Goal: Information Seeking & Learning: Check status

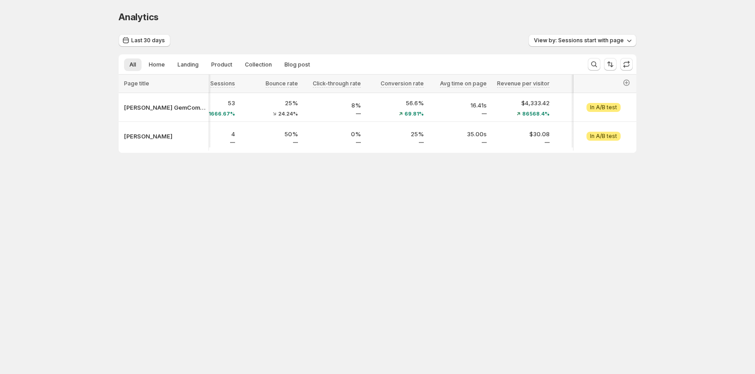
scroll to position [0, 133]
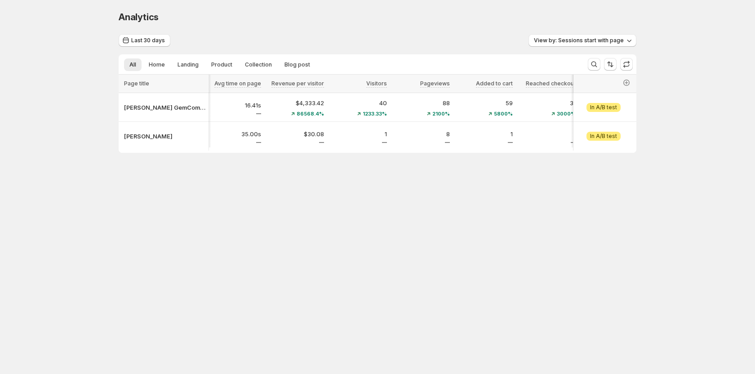
scroll to position [0, 576]
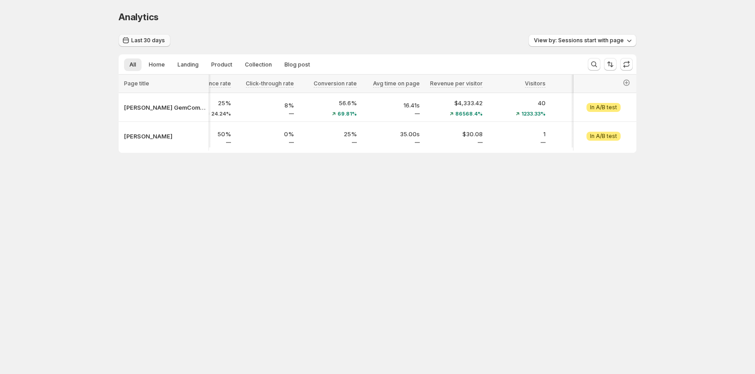
click at [144, 44] on button "Last 30 days" at bounding box center [145, 40] width 52 height 13
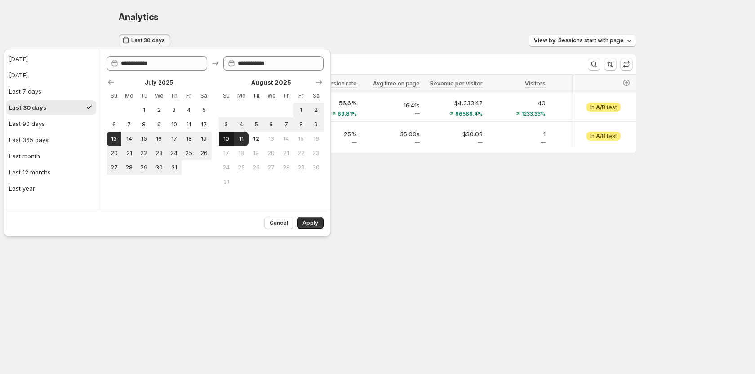
click at [224, 139] on span "10" at bounding box center [226, 138] width 8 height 7
type input "**********"
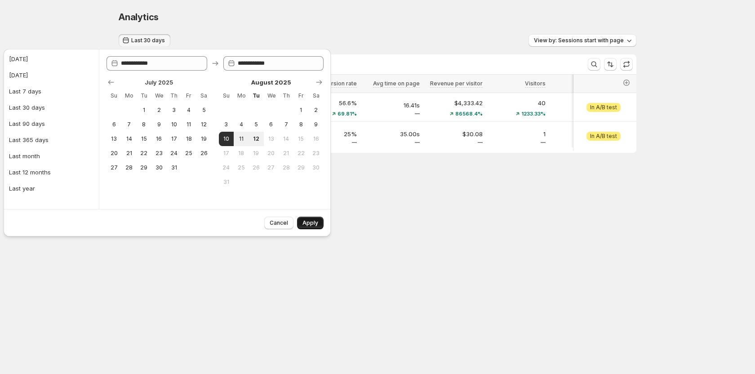
click at [318, 224] on span "Apply" at bounding box center [310, 222] width 16 height 7
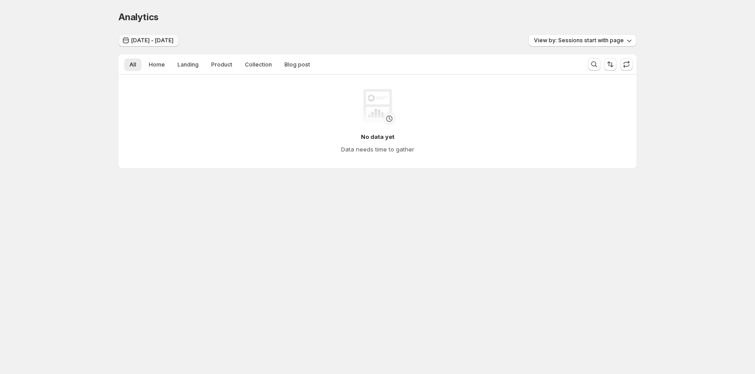
click at [169, 43] on span "Aug 10, 2025 - Aug 10, 2025" at bounding box center [152, 40] width 42 height 7
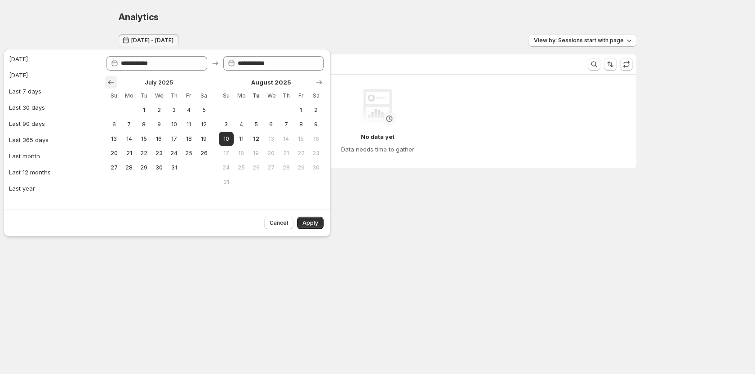
click at [108, 82] on icon "Show previous month, June 2025" at bounding box center [111, 82] width 9 height 9
click at [285, 169] on span "31" at bounding box center [286, 167] width 8 height 7
type input "**********"
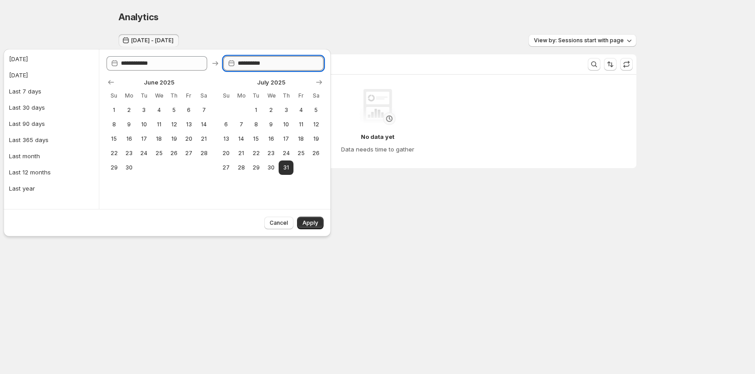
click at [279, 68] on input "**********" at bounding box center [281, 63] width 86 height 14
click at [316, 84] on icon "Show next month, August 2025" at bounding box center [319, 82] width 9 height 9
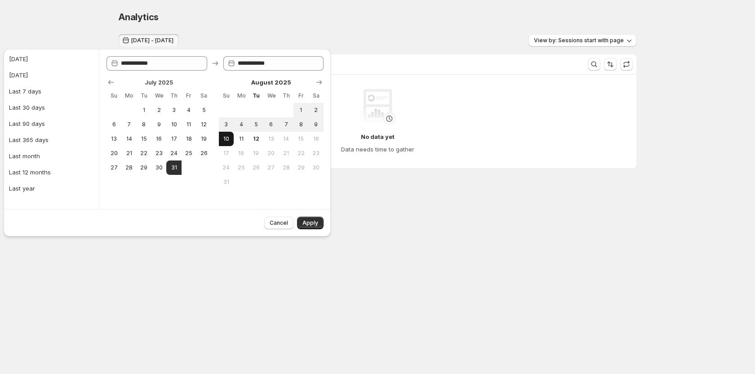
click at [230, 138] on span "10" at bounding box center [226, 138] width 8 height 7
type input "**********"
click at [309, 227] on button "Apply" at bounding box center [310, 223] width 27 height 13
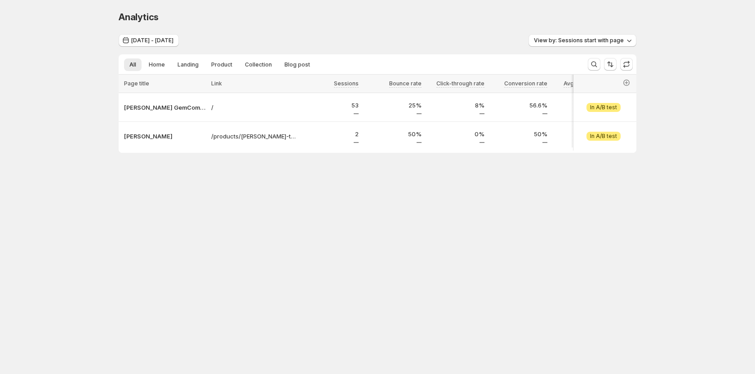
drag, startPoint x: 318, startPoint y: 151, endPoint x: 354, endPoint y: 156, distance: 36.4
click at [354, 156] on div "Analytics. This page is ready Analytics Jul 31, 2025 - Aug 10, 2025 View by: Se…" at bounding box center [377, 100] width 539 height 201
click at [151, 136] on p "[PERSON_NAME]" at bounding box center [165, 136] width 82 height 9
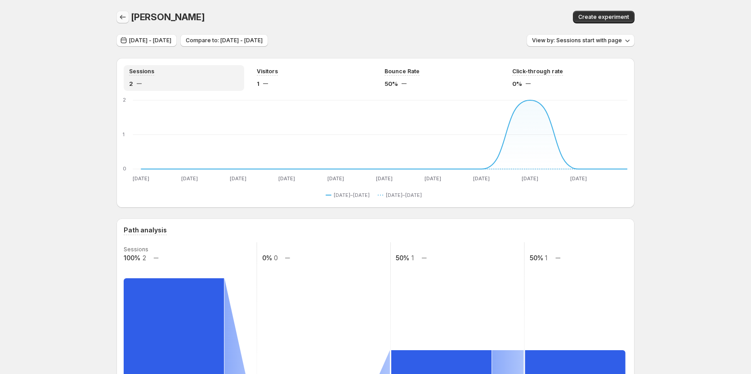
click at [125, 16] on icon "button" at bounding box center [122, 17] width 9 height 9
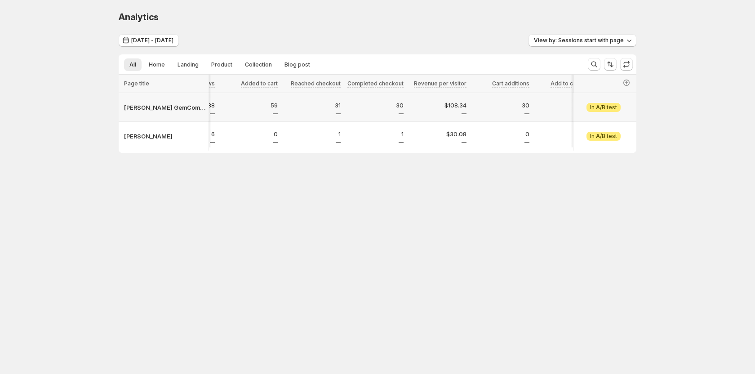
scroll to position [0, 564]
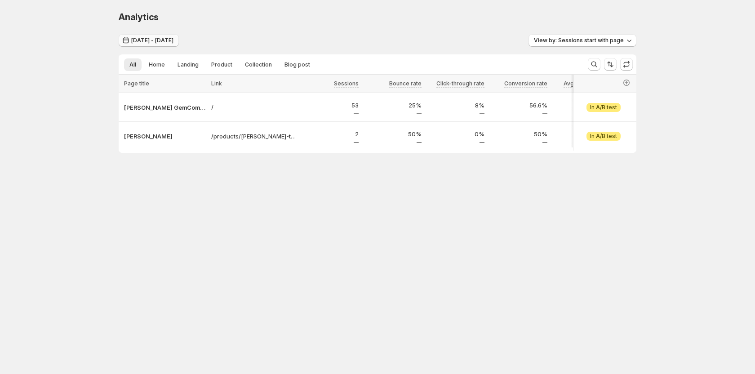
click at [123, 46] on button "Jul 31, 2025 - Aug 10, 2025" at bounding box center [149, 40] width 60 height 13
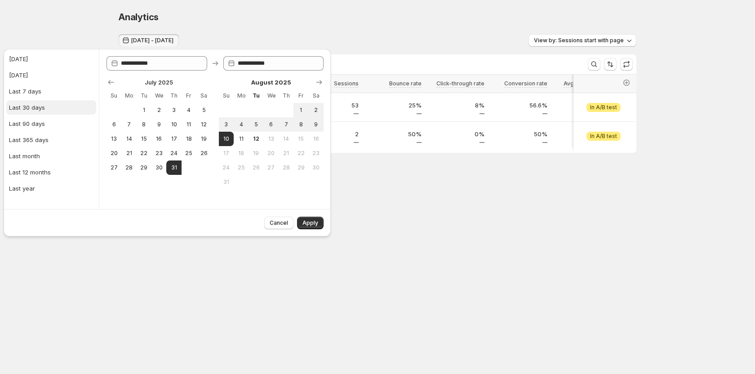
click at [30, 104] on div "Last 30 days" at bounding box center [27, 107] width 36 height 9
type input "**********"
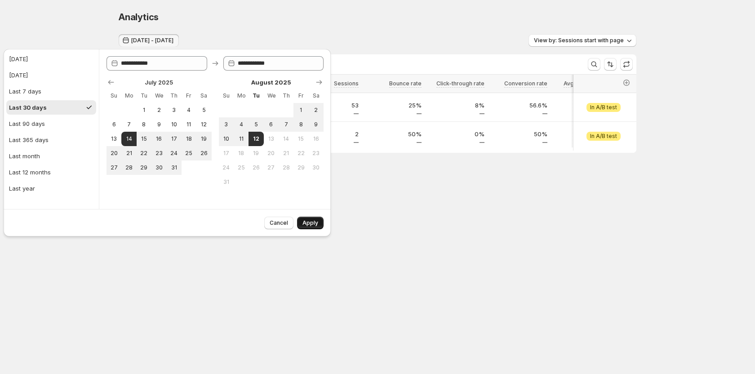
click at [306, 223] on span "Apply" at bounding box center [310, 222] width 16 height 7
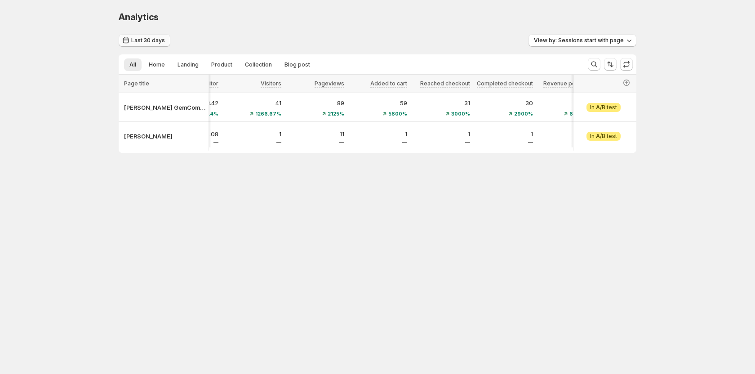
click at [160, 41] on span "Last 30 days" at bounding box center [148, 40] width 34 height 7
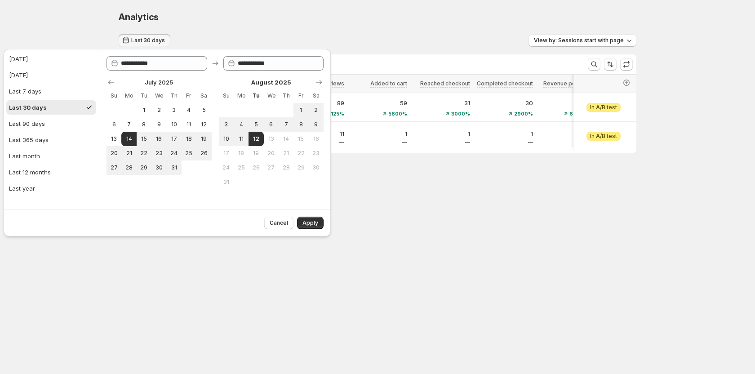
drag, startPoint x: 445, startPoint y: 220, endPoint x: 426, endPoint y: 29, distance: 191.6
click at [445, 220] on body "Analytics. This page is ready Analytics Last 30 days View by: Sessions start wi…" at bounding box center [377, 187] width 755 height 374
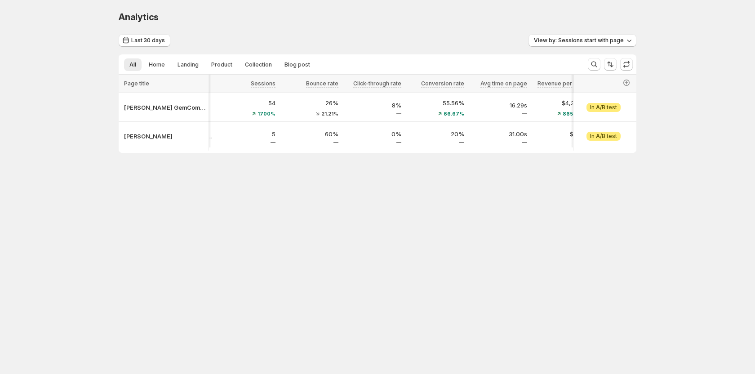
scroll to position [0, 90]
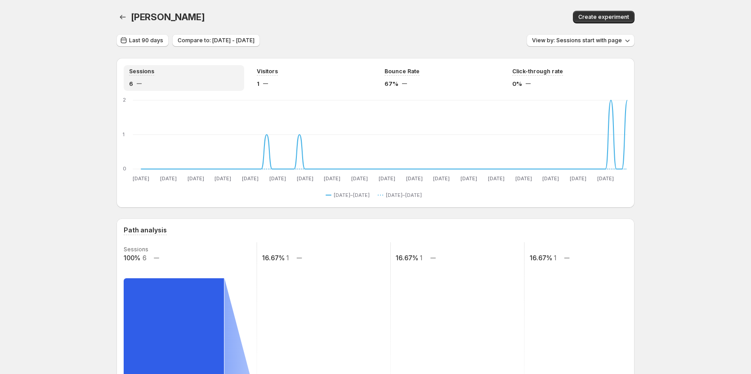
scroll to position [45, 0]
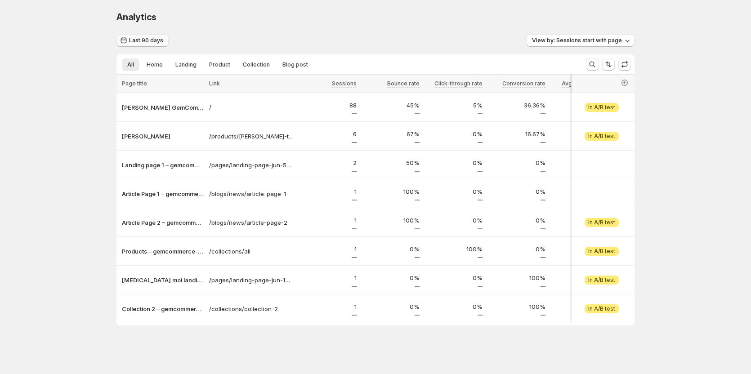
click at [134, 41] on span "Last 90 days" at bounding box center [146, 40] width 34 height 7
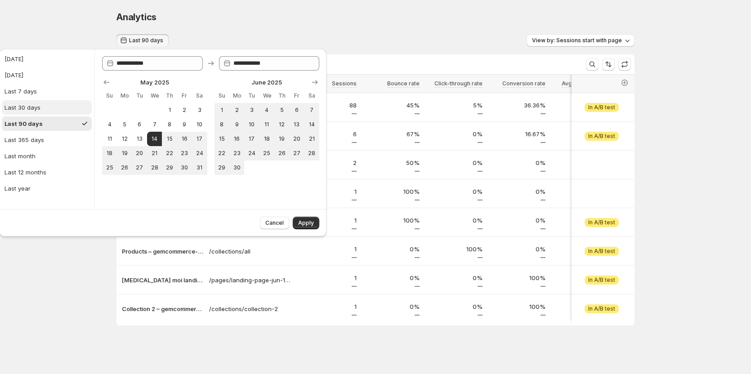
click at [56, 110] on button "Last 30 days" at bounding box center [47, 107] width 90 height 14
type input "**********"
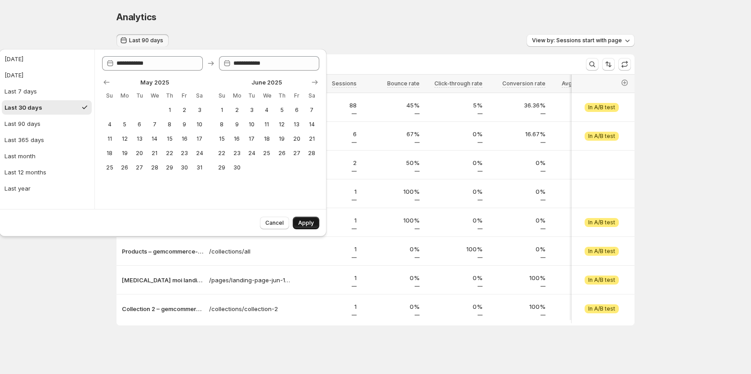
click at [303, 224] on span "Apply" at bounding box center [306, 222] width 16 height 7
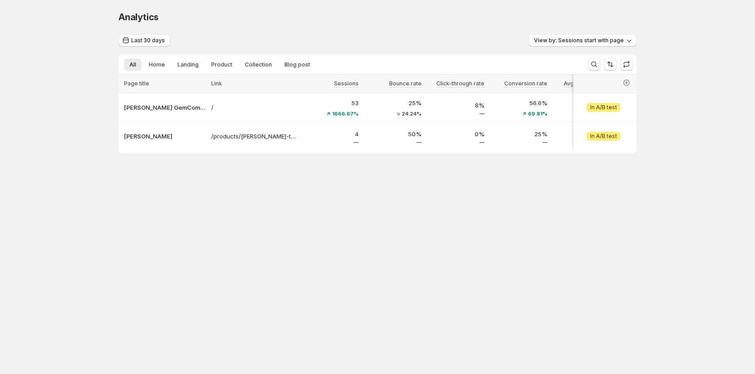
drag, startPoint x: 292, startPoint y: 155, endPoint x: 424, endPoint y: 155, distance: 132.1
click at [424, 152] on div at bounding box center [377, 151] width 511 height 0
click at [148, 37] on span "Last 30 days" at bounding box center [148, 40] width 34 height 7
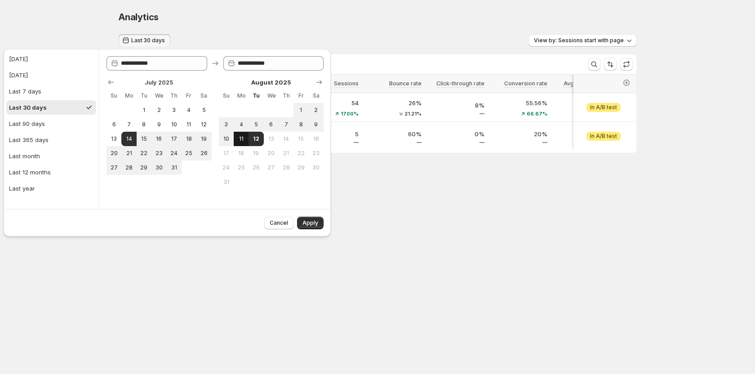
click at [240, 137] on span "11" at bounding box center [241, 138] width 8 height 7
type input "**********"
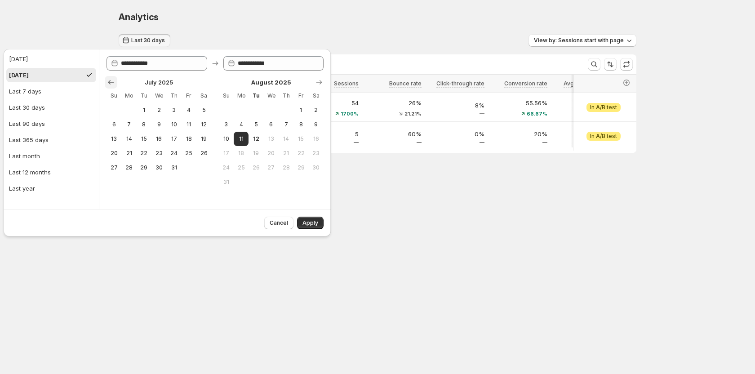
click at [108, 80] on icon "Show previous month, June 2025" at bounding box center [111, 82] width 9 height 9
click at [23, 103] on div "Last 30 days" at bounding box center [27, 107] width 36 height 9
type input "**********"
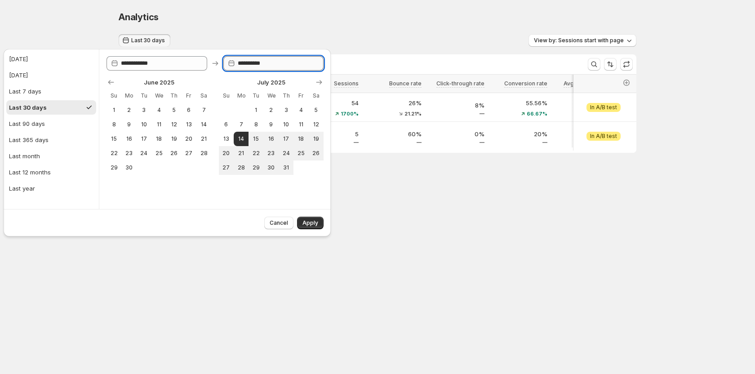
click at [248, 65] on input "**********" at bounding box center [281, 63] width 86 height 14
drag, startPoint x: 265, startPoint y: 63, endPoint x: 274, endPoint y: 63, distance: 8.6
click at [274, 63] on input "**********" at bounding box center [281, 63] width 86 height 14
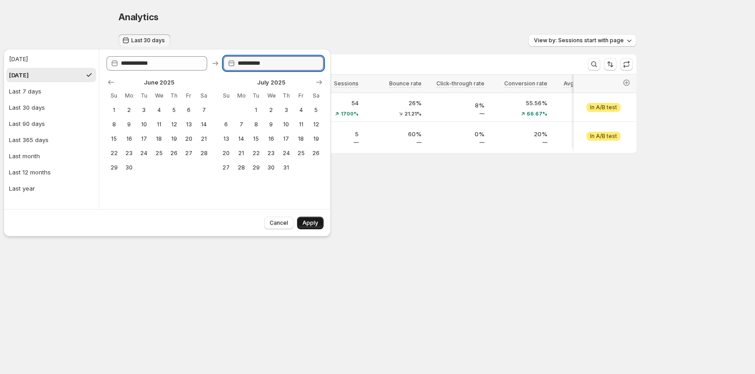
type input "**********"
click at [309, 222] on span "Apply" at bounding box center [310, 222] width 16 height 7
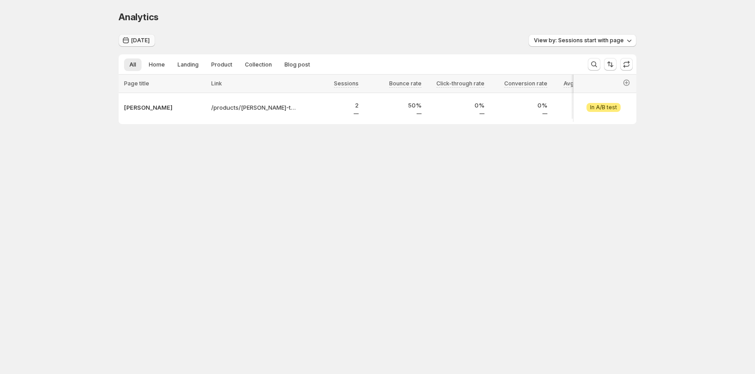
click at [149, 44] on span "[DATE]" at bounding box center [140, 40] width 18 height 7
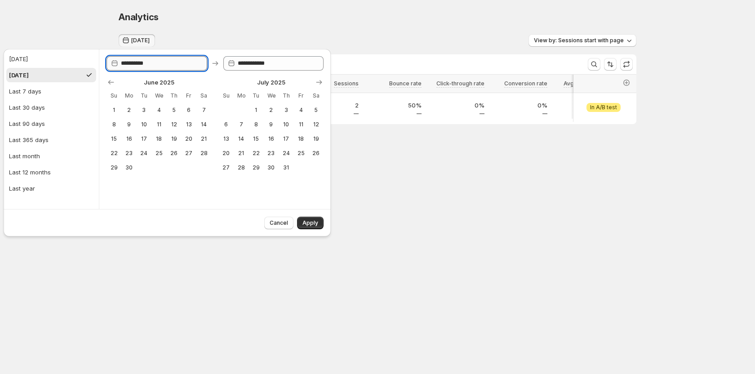
click at [142, 61] on input "**********" at bounding box center [164, 63] width 86 height 14
click at [107, 81] on icon "Show previous month, May 2025" at bounding box center [111, 82] width 9 height 9
click at [320, 85] on icon "Show next month, July 2025" at bounding box center [319, 82] width 9 height 9
click at [241, 135] on span "14" at bounding box center [241, 138] width 8 height 7
type input "**********"
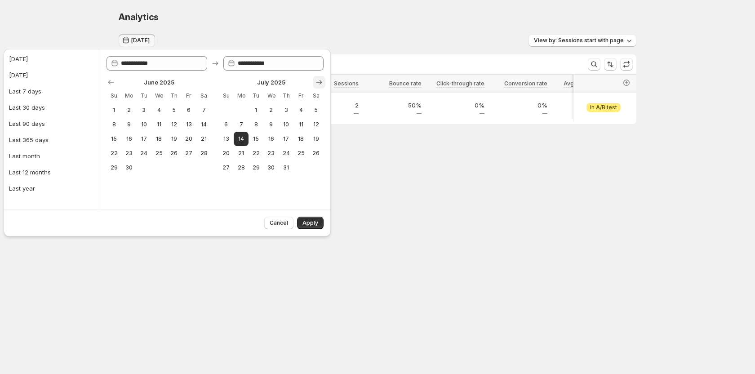
click at [316, 80] on icon "Show next month, August 2025" at bounding box center [319, 82] width 9 height 9
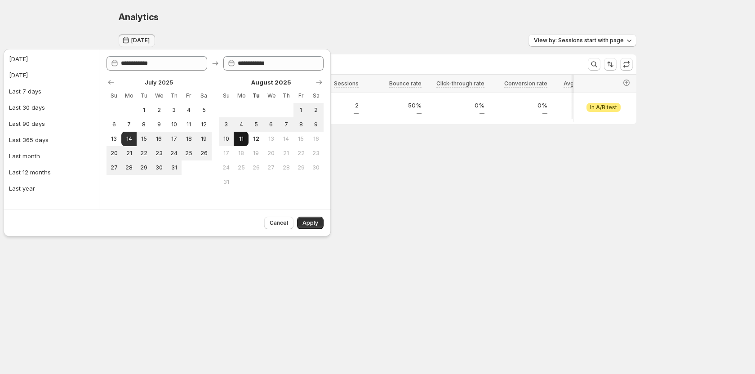
click at [244, 140] on span "11" at bounding box center [241, 138] width 8 height 7
type input "**********"
click at [307, 222] on span "Apply" at bounding box center [310, 222] width 16 height 7
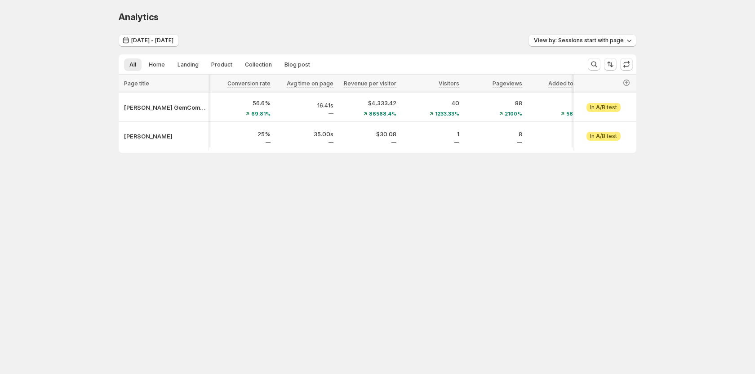
scroll to position [0, 391]
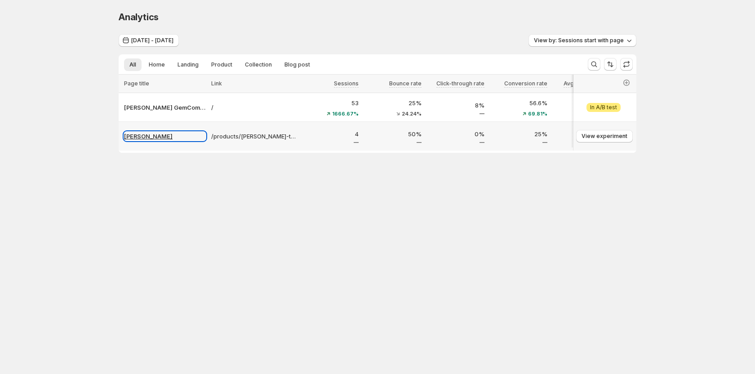
click at [147, 135] on p "[PERSON_NAME]" at bounding box center [165, 136] width 82 height 9
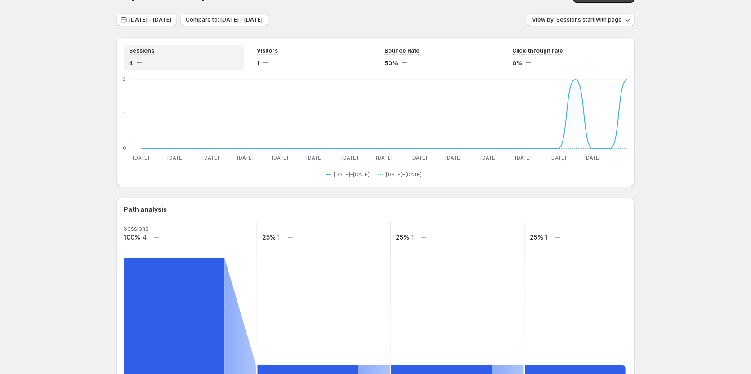
scroll to position [5, 0]
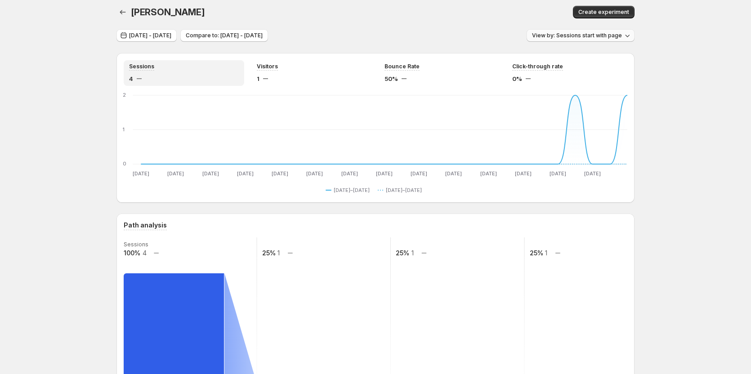
click at [567, 31] on button "View by: Sessions start with page" at bounding box center [580, 35] width 108 height 13
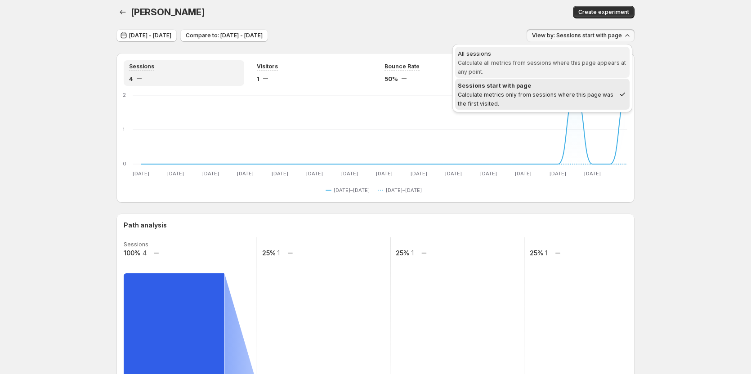
click at [546, 60] on span "Calculate all metrics from sessions where this page appears at any point." at bounding box center [542, 67] width 168 height 16
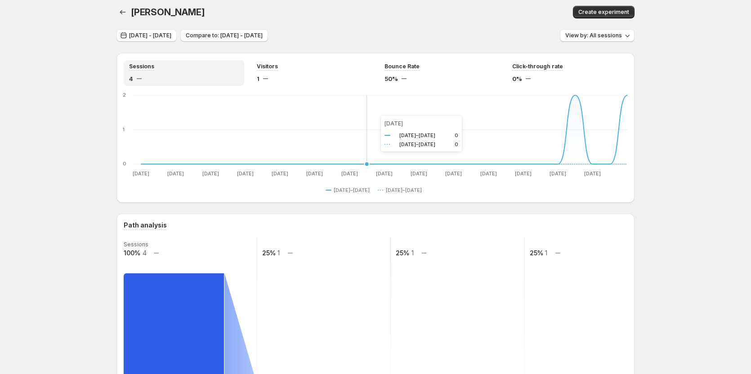
scroll to position [0, 0]
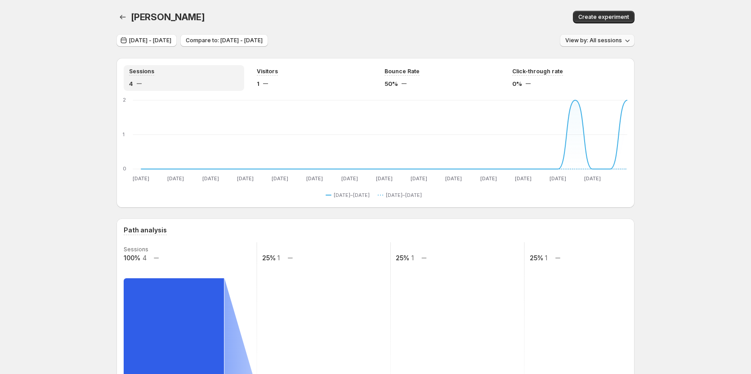
click at [584, 41] on span "View by: All sessions" at bounding box center [593, 40] width 57 height 7
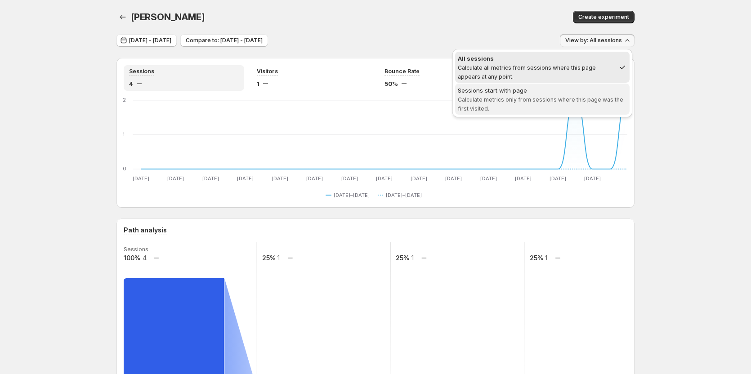
click at [564, 102] on span "Calculate metrics only from sessions where this page was the first visited." at bounding box center [540, 104] width 165 height 16
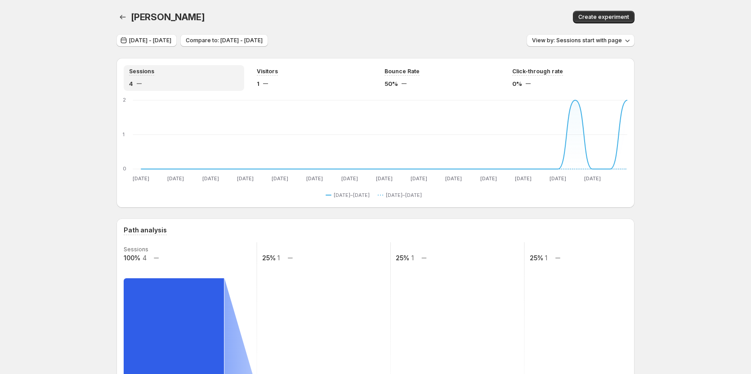
click at [396, 36] on div "Jul 14, 2025 - Aug 11, 2025 Compare to: Jun 15, 2025 - Jul 13, 2025 View by: Se…" at bounding box center [375, 40] width 518 height 13
click at [142, 40] on span "Jul 14, 2025 - Aug 11, 2025" at bounding box center [150, 40] width 42 height 7
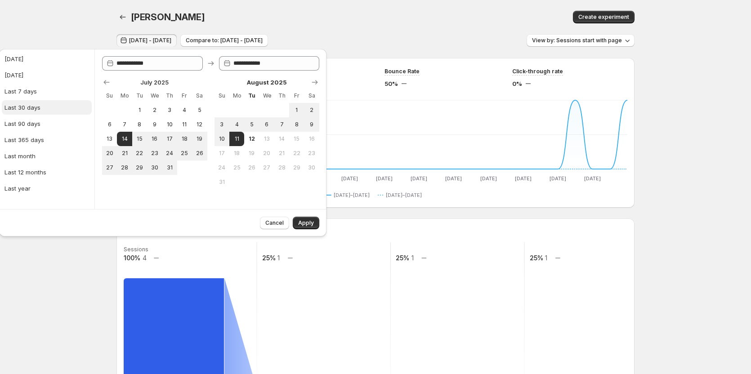
click at [24, 105] on div "Last 30 days" at bounding box center [22, 107] width 36 height 9
type input "**********"
click at [310, 224] on span "Apply" at bounding box center [306, 222] width 16 height 7
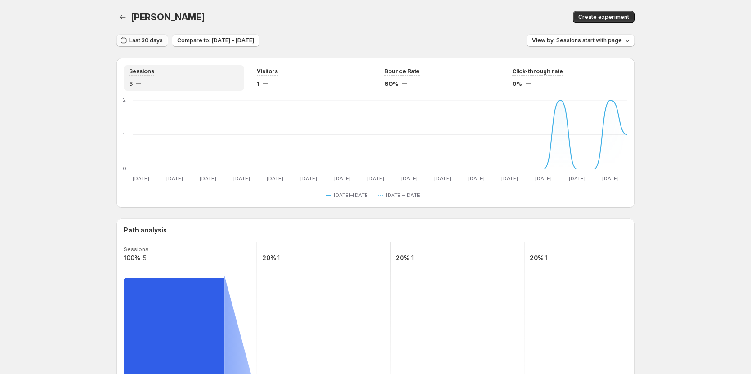
click at [138, 37] on span "Last 30 days" at bounding box center [146, 40] width 34 height 7
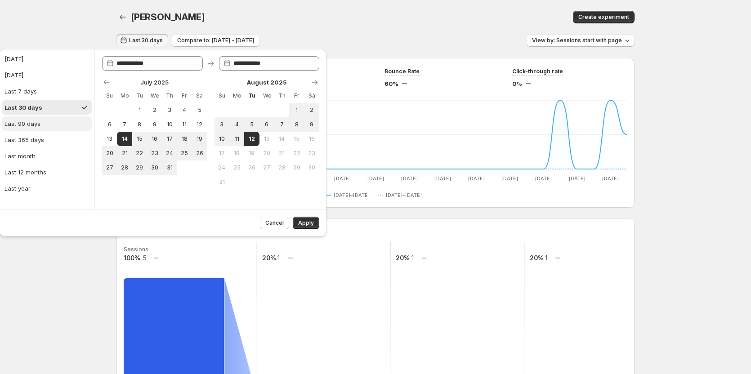
click at [36, 123] on div "Last 90 days" at bounding box center [22, 123] width 36 height 9
type input "**********"
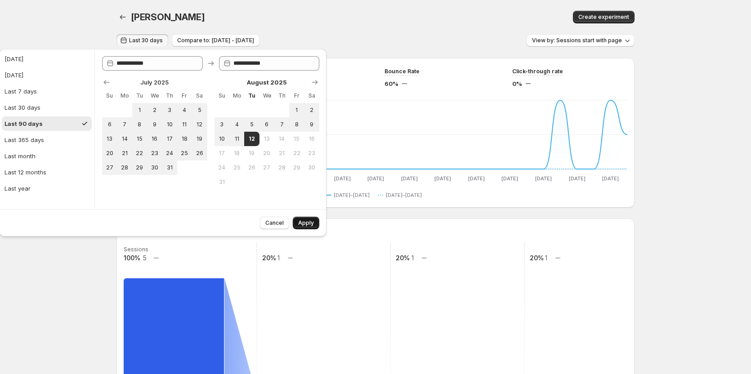
click at [304, 222] on span "Apply" at bounding box center [306, 222] width 16 height 7
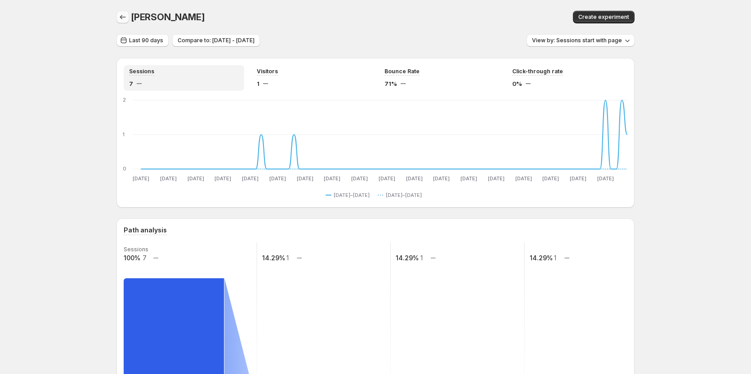
click at [121, 13] on icon "button" at bounding box center [122, 17] width 9 height 9
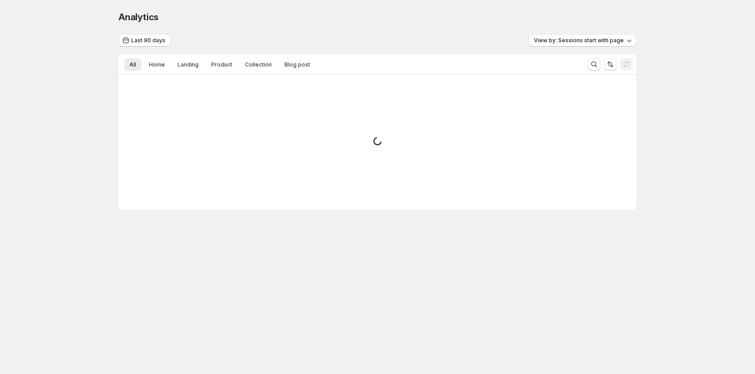
click at [124, 21] on span "Analytics" at bounding box center [139, 17] width 40 height 11
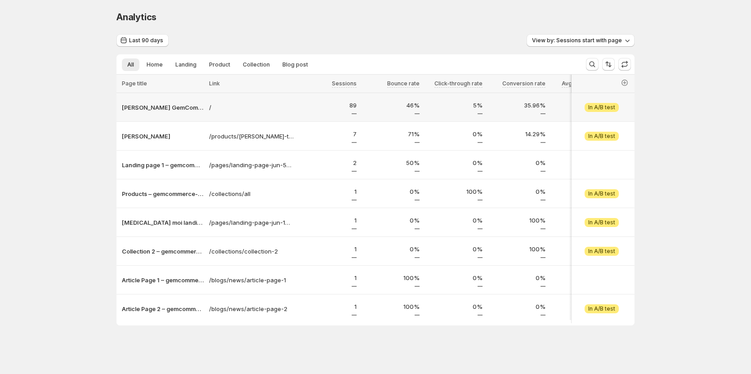
scroll to position [4, 0]
click at [585, 40] on button "View by: Sessions start with page" at bounding box center [580, 40] width 108 height 13
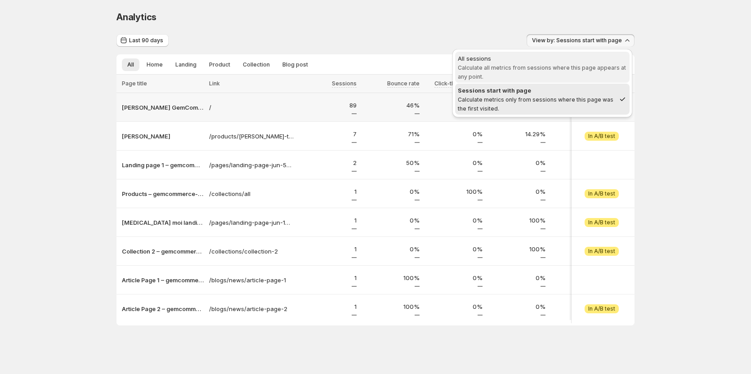
click at [518, 64] on span "Calculate all metrics from sessions where this page appears at any point." at bounding box center [542, 72] width 168 height 16
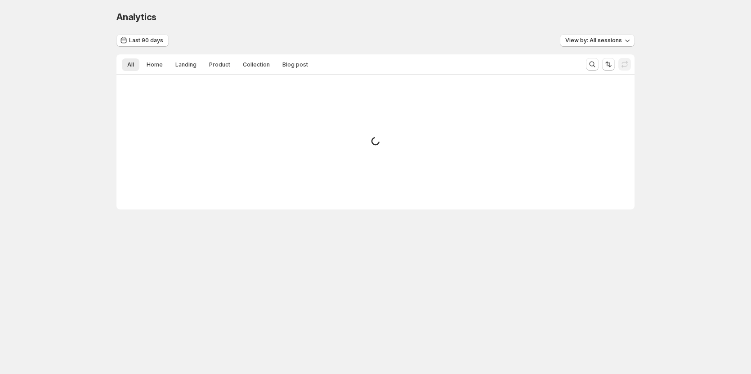
scroll to position [0, 0]
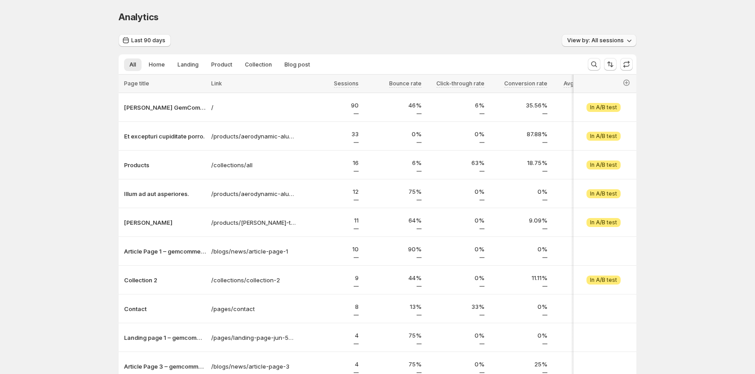
click at [594, 42] on span "View by: All sessions" at bounding box center [595, 40] width 57 height 7
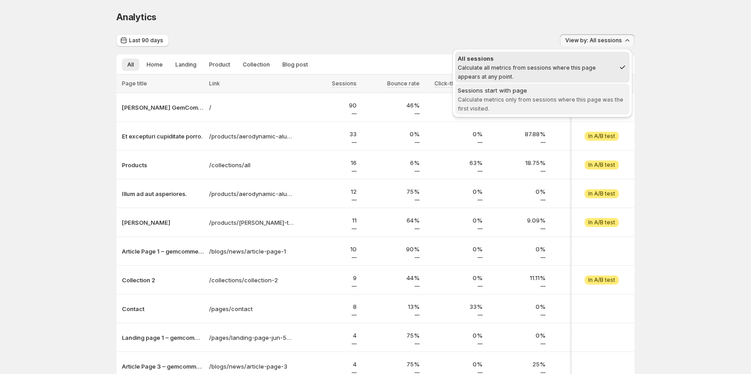
click at [544, 91] on div "Sessions start with page" at bounding box center [542, 90] width 169 height 9
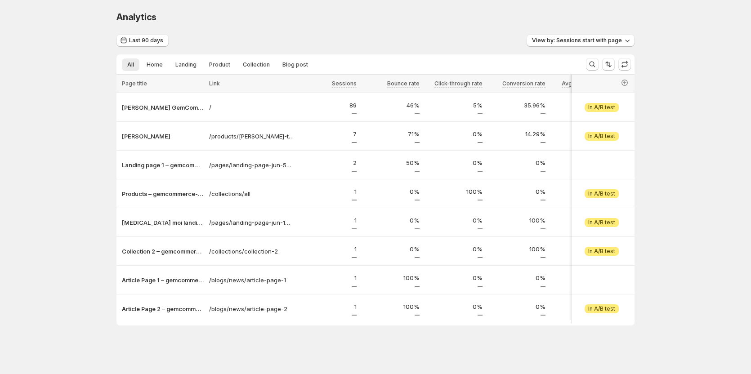
click at [397, 30] on div "Analytics. This page is ready Analytics" at bounding box center [375, 17] width 518 height 34
click at [161, 68] on span "Home" at bounding box center [155, 64] width 16 height 7
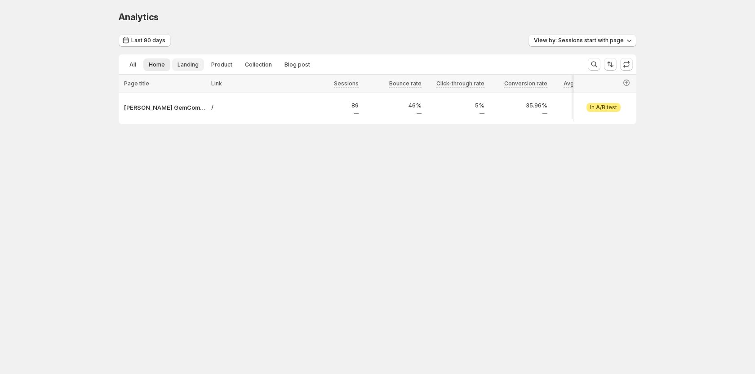
click at [184, 65] on span "Landing" at bounding box center [188, 64] width 21 height 7
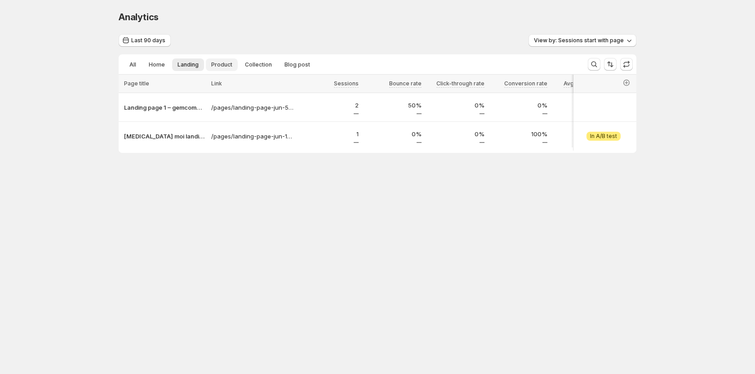
click at [211, 62] on span "Product" at bounding box center [221, 64] width 21 height 7
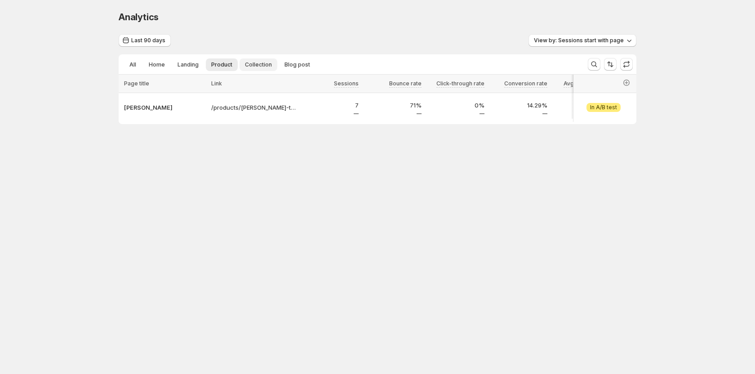
click at [252, 64] on span "Collection" at bounding box center [258, 64] width 27 height 7
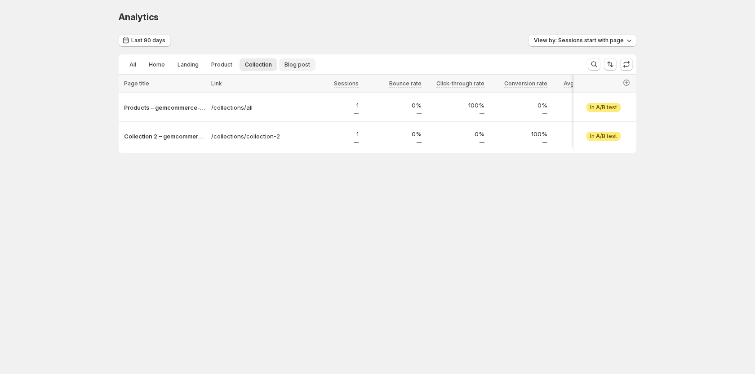
click at [298, 65] on span "Blog post" at bounding box center [297, 64] width 26 height 7
click at [256, 66] on span "Collection" at bounding box center [258, 64] width 27 height 7
click at [212, 61] on span "Product" at bounding box center [221, 64] width 21 height 7
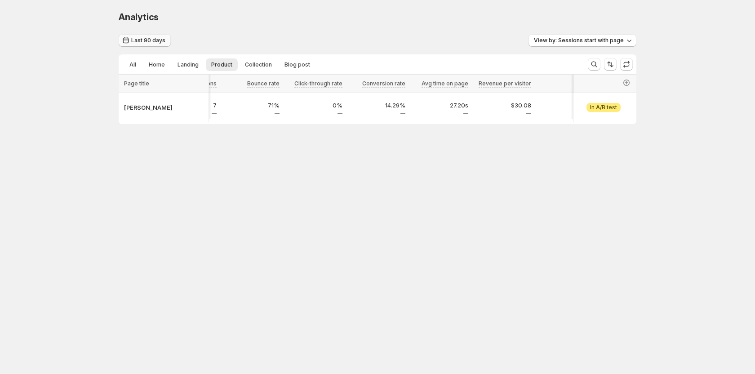
click at [139, 40] on span "Last 90 days" at bounding box center [148, 40] width 34 height 7
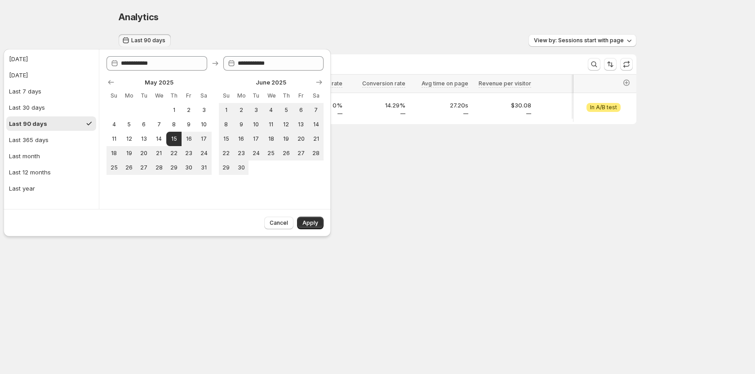
click at [225, 39] on div "Last 90 days View by: Sessions start with page" at bounding box center [378, 40] width 518 height 13
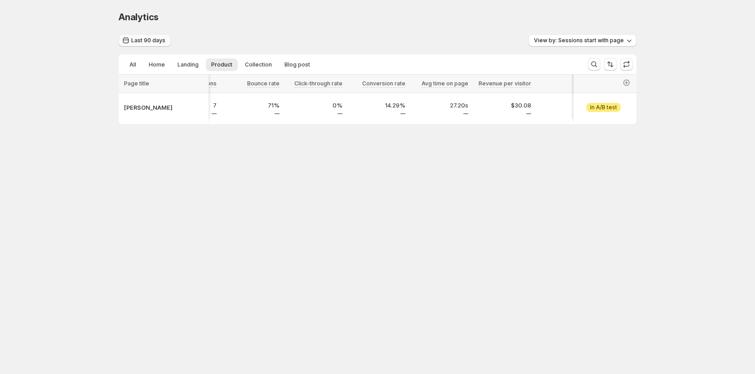
click at [151, 37] on button "Last 90 days" at bounding box center [145, 40] width 52 height 13
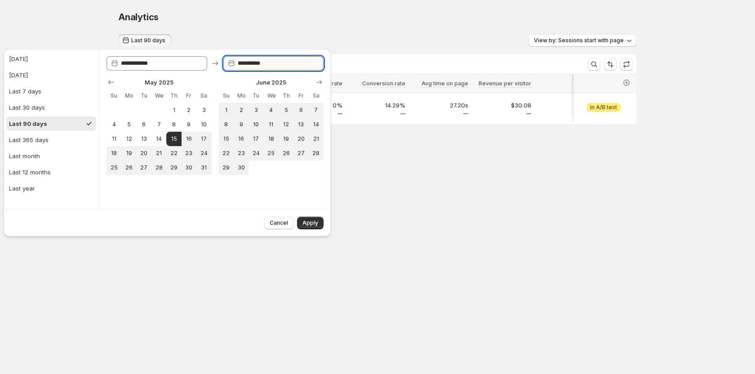
click at [248, 66] on input "**********" at bounding box center [281, 63] width 86 height 14
drag, startPoint x: 266, startPoint y: 66, endPoint x: 273, endPoint y: 65, distance: 7.2
click at [273, 65] on input "**********" at bounding box center [281, 63] width 86 height 14
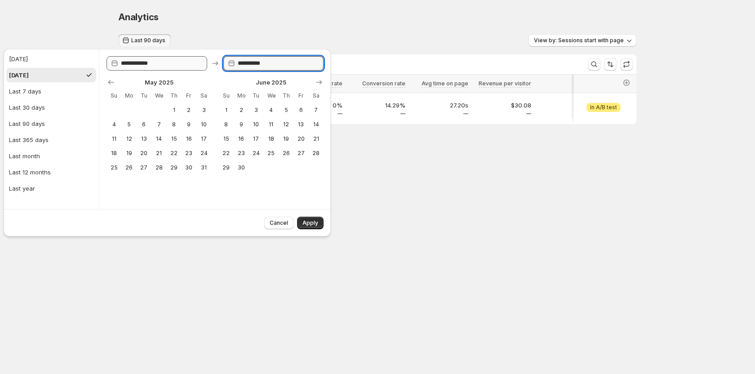
type input "**********"
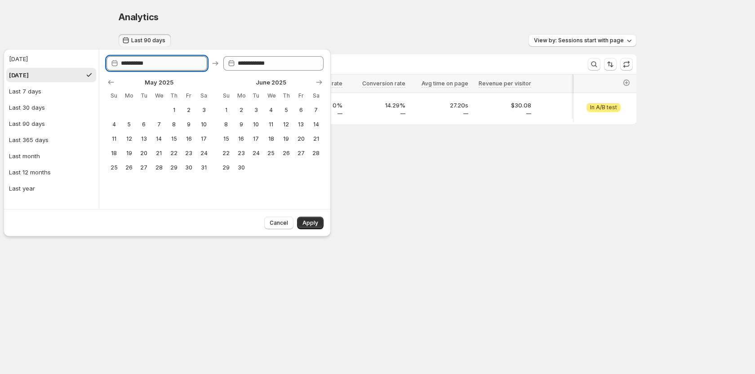
click at [199, 64] on input "**********" at bounding box center [164, 63] width 86 height 14
drag, startPoint x: 139, startPoint y: 62, endPoint x: 144, endPoint y: 62, distance: 4.9
click at [144, 62] on input "**********" at bounding box center [164, 63] width 86 height 14
click at [35, 121] on div "Last 90 days" at bounding box center [27, 123] width 36 height 9
type input "**********"
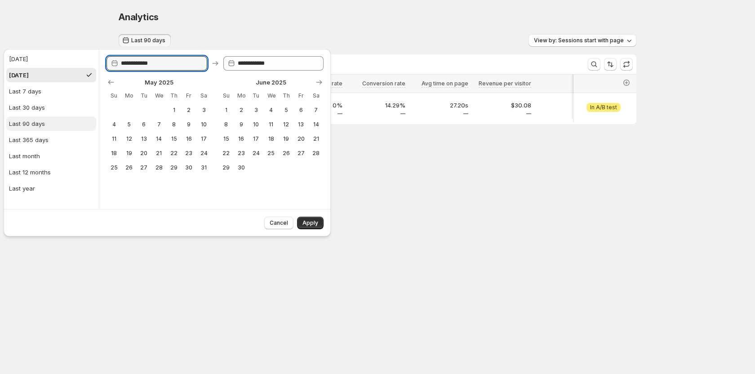
type input "**********"
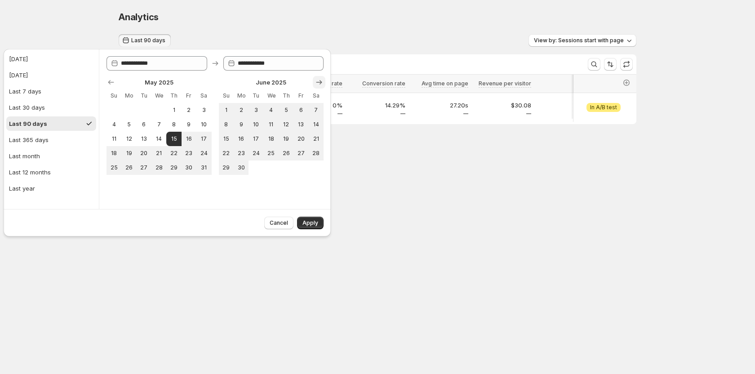
click at [318, 83] on icon "Show next month, July 2025" at bounding box center [319, 82] width 9 height 9
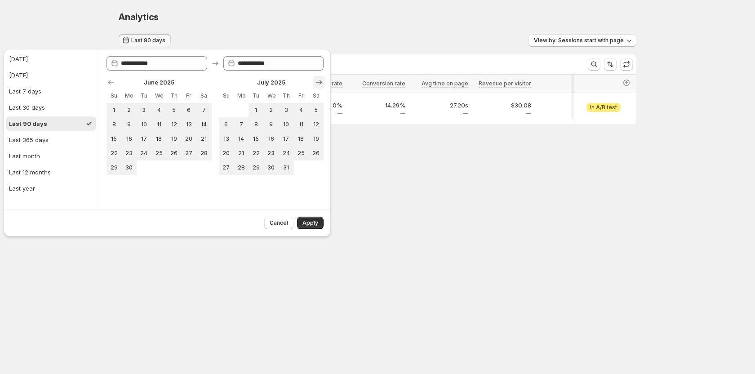
click at [320, 79] on icon "Show next month, August 2025" at bounding box center [319, 82] width 9 height 9
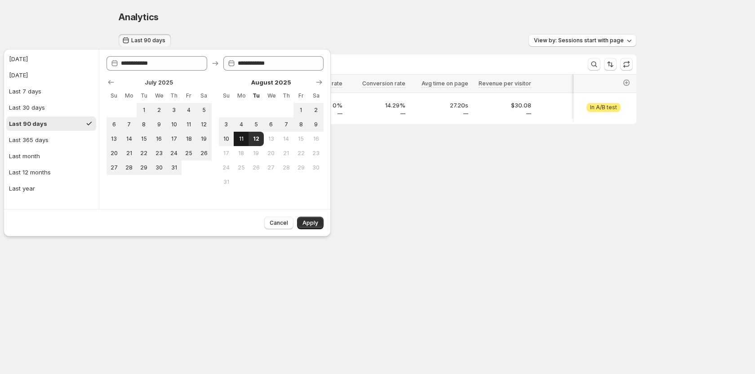
click at [239, 137] on span "11" at bounding box center [241, 138] width 8 height 7
type input "**********"
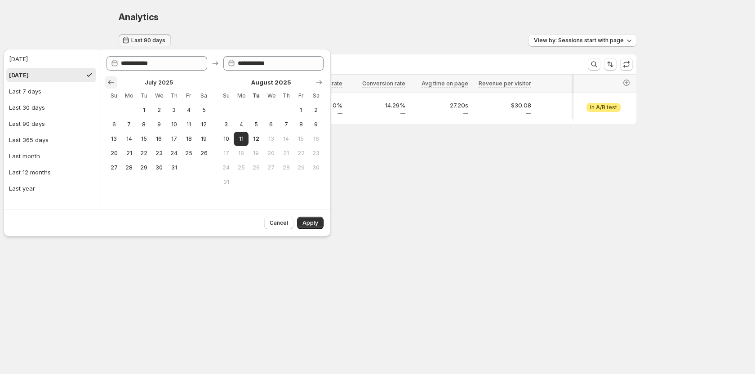
click at [111, 81] on icon "Show previous month, June 2025" at bounding box center [111, 82] width 9 height 9
click at [111, 81] on icon "Show previous month, May 2025" at bounding box center [111, 82] width 9 height 9
click at [168, 137] on button "15" at bounding box center [173, 139] width 15 height 14
type input "**********"
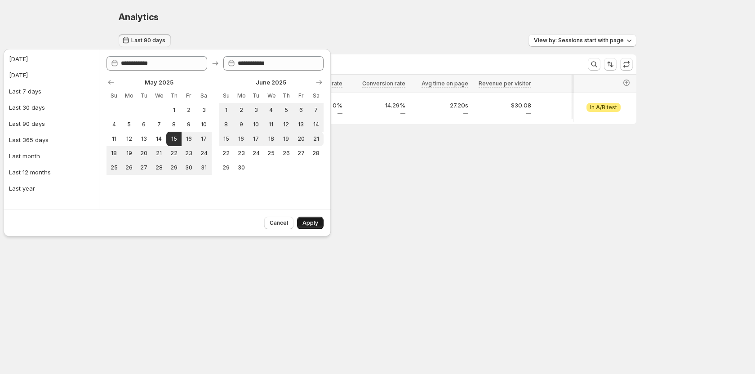
click at [311, 224] on span "Apply" at bounding box center [310, 222] width 16 height 7
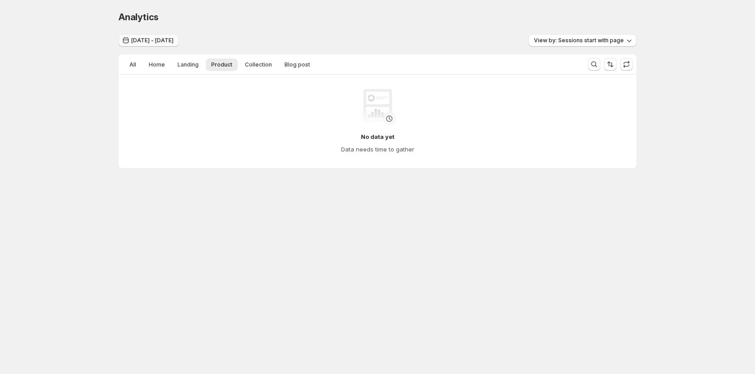
click at [166, 43] on span "May 15, 2025 - May 15, 2025" at bounding box center [152, 40] width 42 height 7
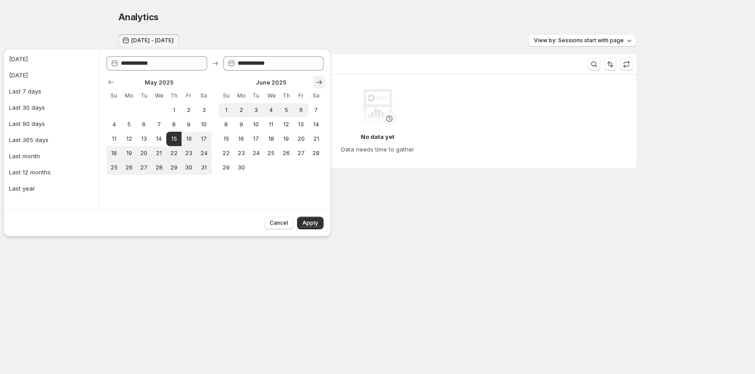
click at [314, 85] on button "Show next month, July 2025" at bounding box center [319, 82] width 13 height 13
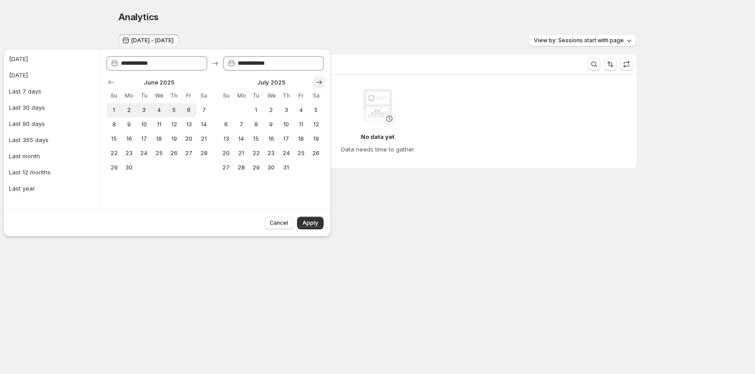
click at [314, 85] on button "Show next month, August 2025" at bounding box center [319, 82] width 13 height 13
click at [314, 85] on button "Show next month, September 2025" at bounding box center [319, 82] width 13 height 13
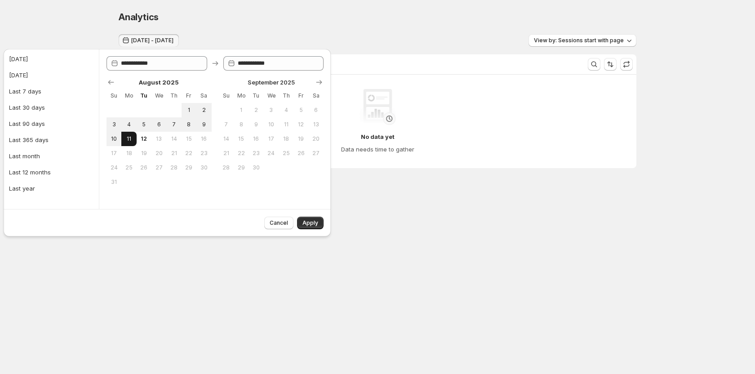
click at [132, 138] on span "11" at bounding box center [129, 138] width 8 height 7
type input "**********"
click at [306, 223] on span "Apply" at bounding box center [310, 222] width 16 height 7
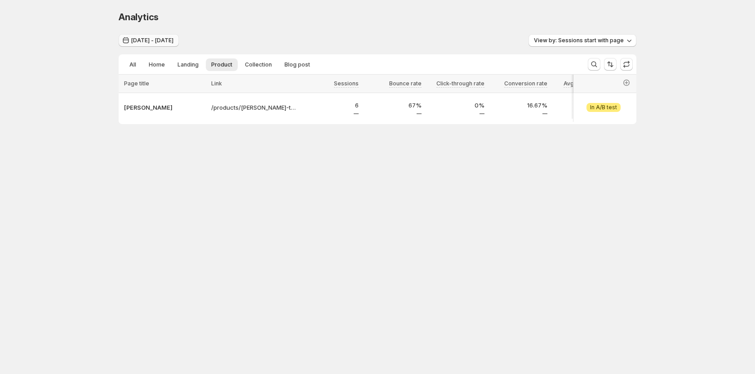
click at [173, 40] on span "May 15, 2025 - Aug 11, 2025" at bounding box center [152, 40] width 42 height 7
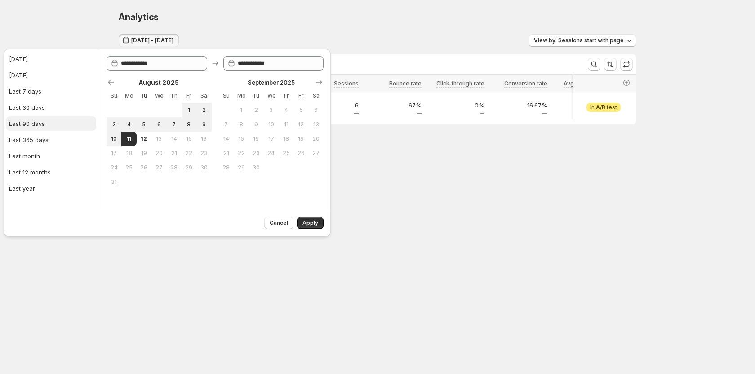
click at [44, 120] on button "Last 90 days" at bounding box center [51, 123] width 90 height 14
type input "**********"
click at [305, 220] on span "Apply" at bounding box center [310, 222] width 16 height 7
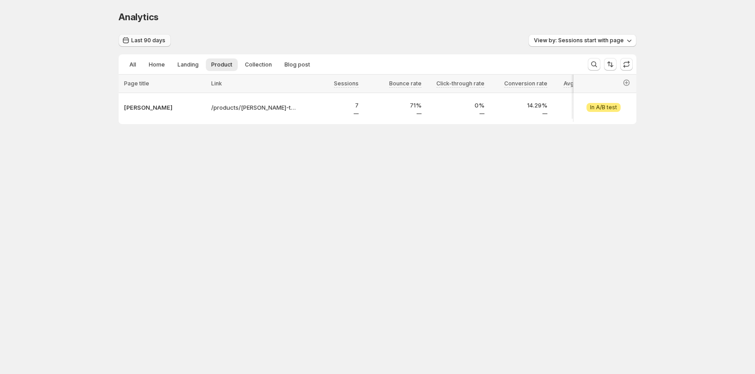
click at [159, 42] on span "Last 90 days" at bounding box center [148, 40] width 34 height 7
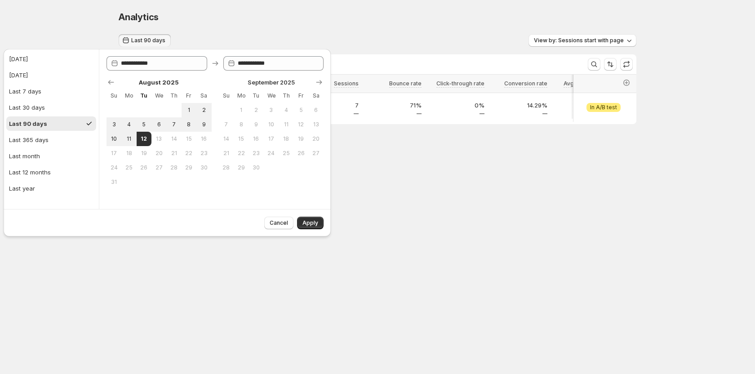
click at [468, 213] on body "Analytics. This page is ready Analytics Last 90 days View by: Sessions start wi…" at bounding box center [377, 187] width 755 height 374
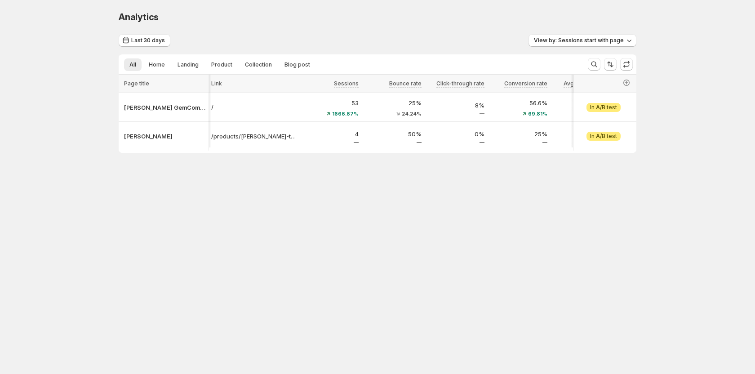
scroll to position [0, 12]
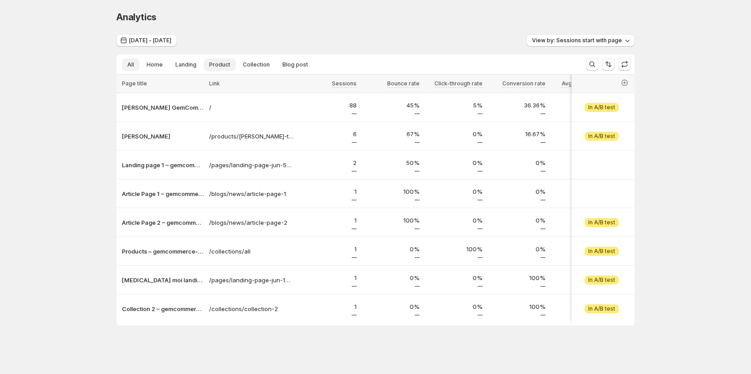
click at [227, 67] on span "Product" at bounding box center [219, 64] width 21 height 7
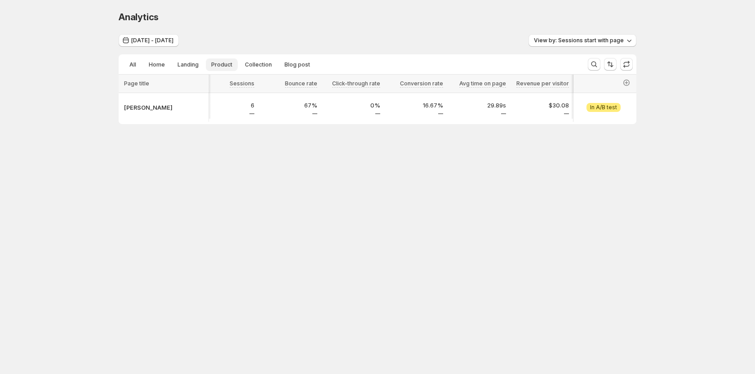
scroll to position [0, 111]
click at [632, 64] on button "button" at bounding box center [626, 64] width 13 height 13
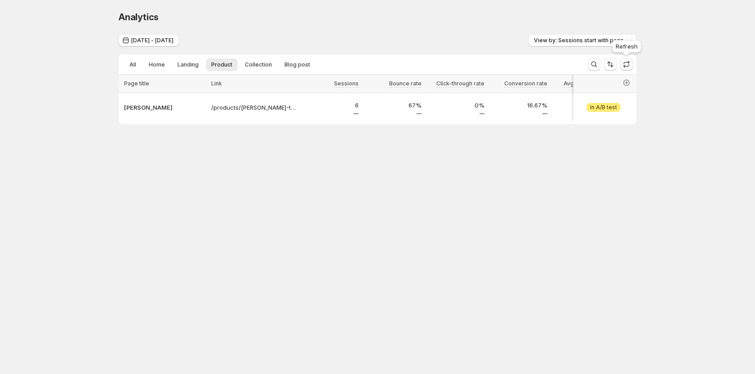
click at [632, 64] on button "button" at bounding box center [626, 64] width 13 height 13
click at [632, 64] on span at bounding box center [626, 64] width 13 height 13
click at [632, 64] on button "button" at bounding box center [626, 64] width 13 height 13
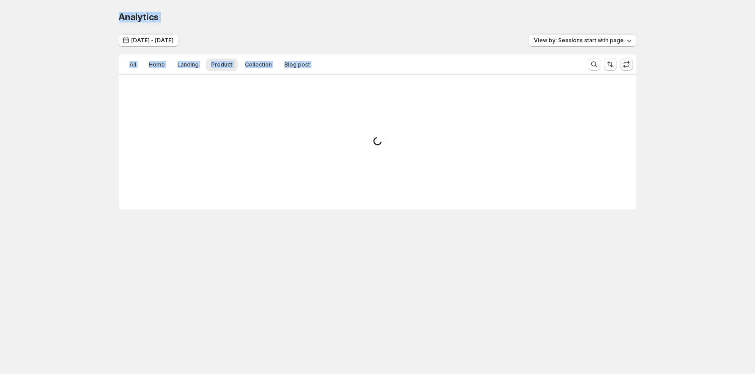
click at [632, 64] on span at bounding box center [626, 64] width 13 height 13
click at [632, 64] on button "button" at bounding box center [626, 64] width 13 height 13
click at [632, 64] on span at bounding box center [626, 64] width 13 height 13
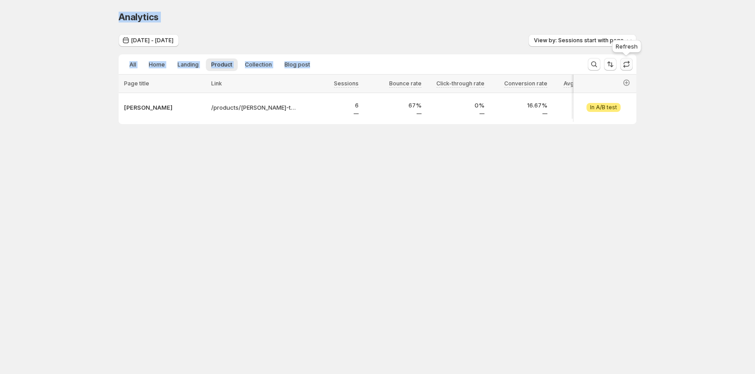
click at [632, 64] on button "button" at bounding box center [626, 64] width 13 height 13
click at [632, 64] on span at bounding box center [626, 64] width 13 height 13
click at [740, 109] on div "Analytics. This page is ready Analytics May 15, 2025 - Aug 11, 2025 View by: Se…" at bounding box center [377, 86] width 755 height 173
click at [173, 40] on span "May 15, 2025 - Aug 11, 2025" at bounding box center [152, 40] width 42 height 7
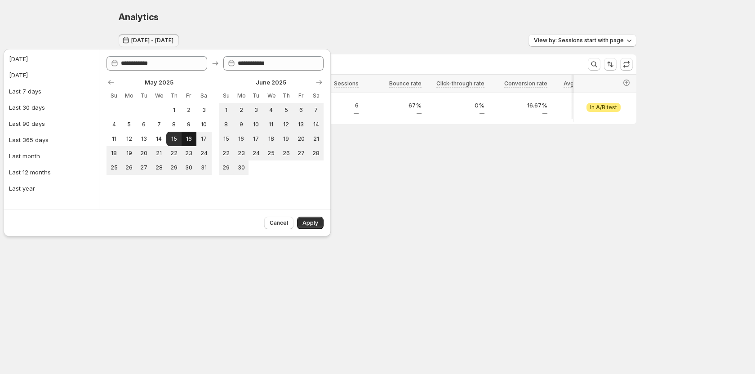
click at [187, 138] on span "16" at bounding box center [189, 138] width 8 height 7
type input "**********"
click at [308, 227] on button "Apply" at bounding box center [310, 223] width 27 height 13
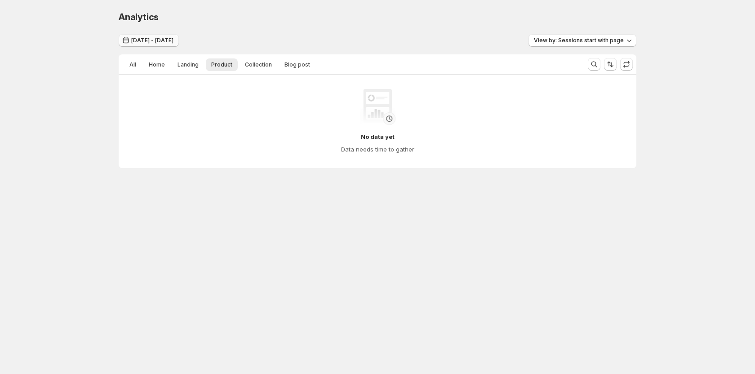
click at [179, 46] on button "May 16, 2025 - May 16, 2025" at bounding box center [149, 40] width 60 height 13
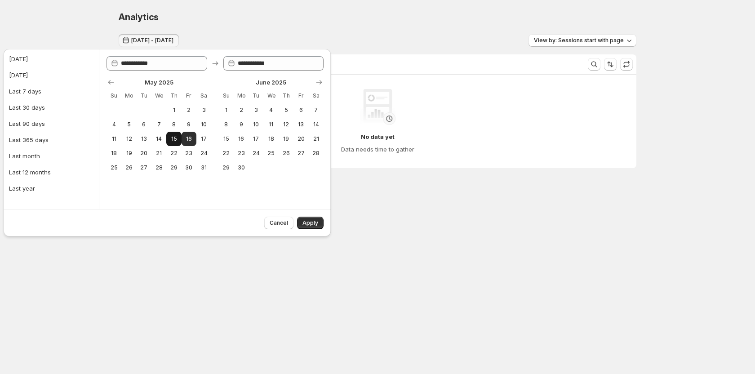
click at [175, 136] on span "15" at bounding box center [174, 138] width 8 height 7
type input "**********"
click at [312, 225] on span "Apply" at bounding box center [310, 222] width 16 height 7
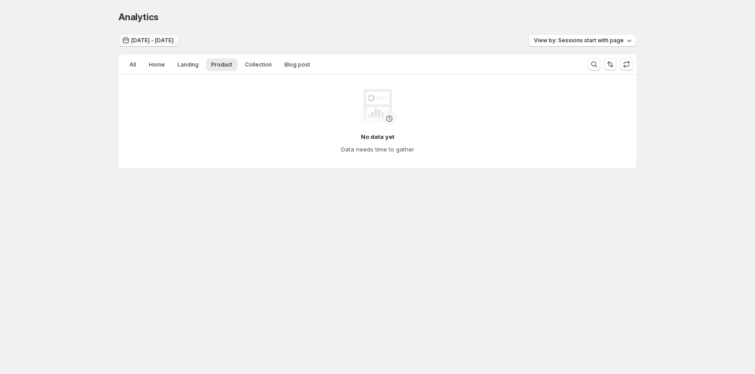
click at [173, 39] on span "May 15, 2025 - May 15, 2025" at bounding box center [152, 40] width 42 height 7
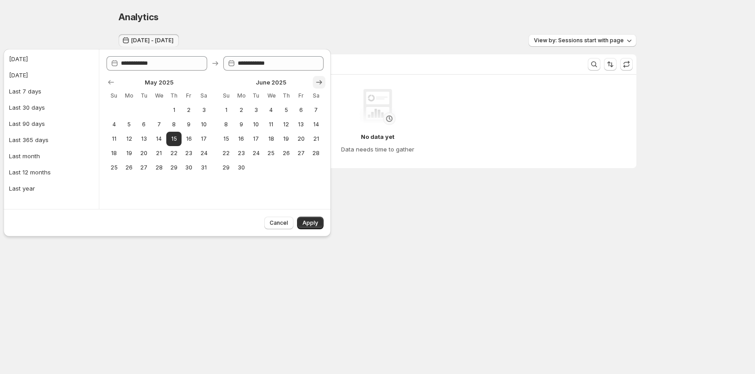
click at [315, 83] on icon "Show next month, July 2025" at bounding box center [319, 82] width 9 height 9
click at [317, 82] on icon "Show next month, August 2025" at bounding box center [319, 82] width 6 height 4
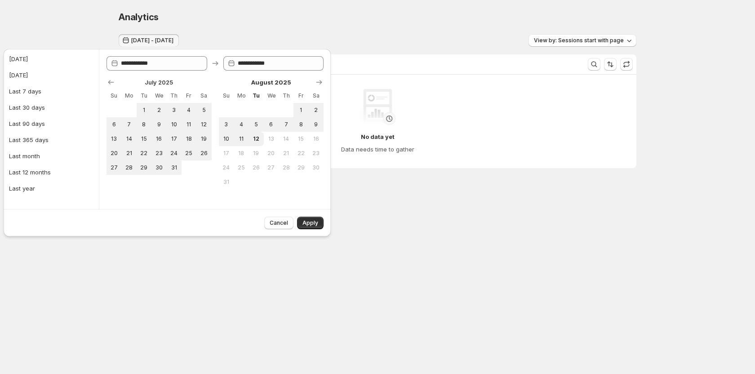
drag, startPoint x: 254, startPoint y: 139, endPoint x: 307, endPoint y: 198, distance: 79.2
click at [254, 139] on span "12" at bounding box center [256, 138] width 8 height 7
type input "**********"
click at [307, 218] on button "Apply" at bounding box center [310, 223] width 27 height 13
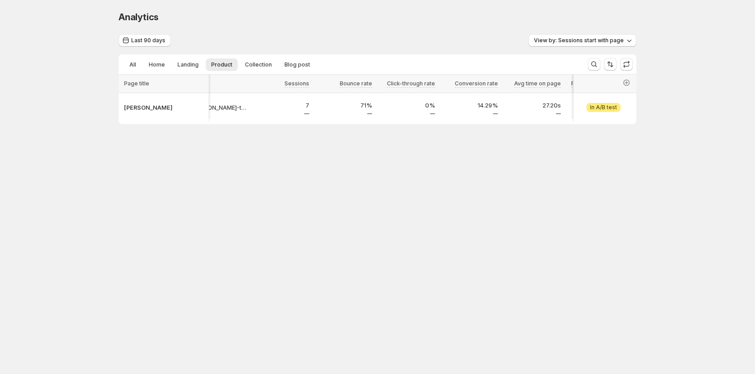
scroll to position [0, 0]
click at [629, 64] on icon "button" at bounding box center [626, 64] width 9 height 9
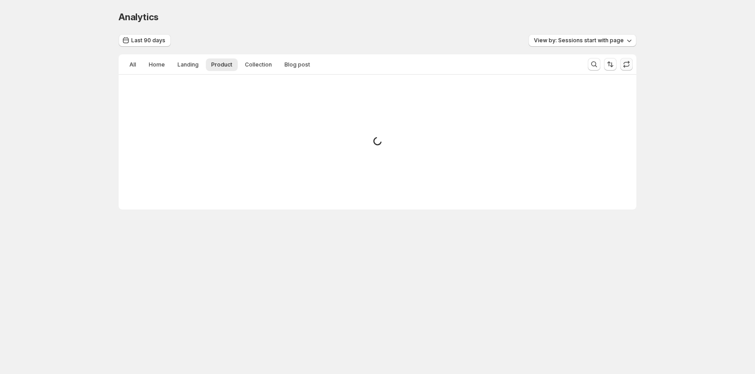
click at [629, 64] on icon "button" at bounding box center [626, 64] width 9 height 9
click at [629, 64] on span at bounding box center [626, 64] width 13 height 13
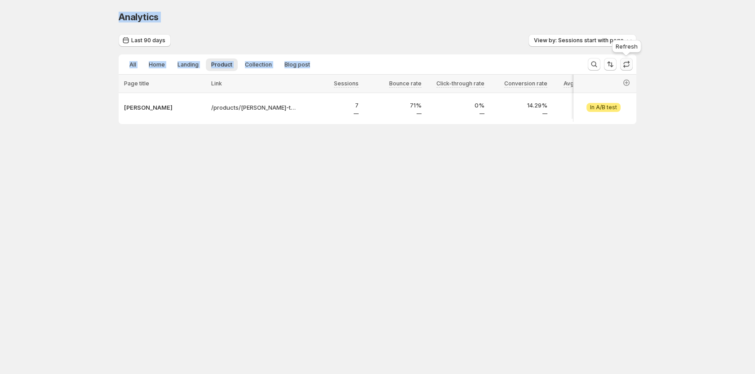
click at [629, 64] on icon "button" at bounding box center [626, 64] width 9 height 9
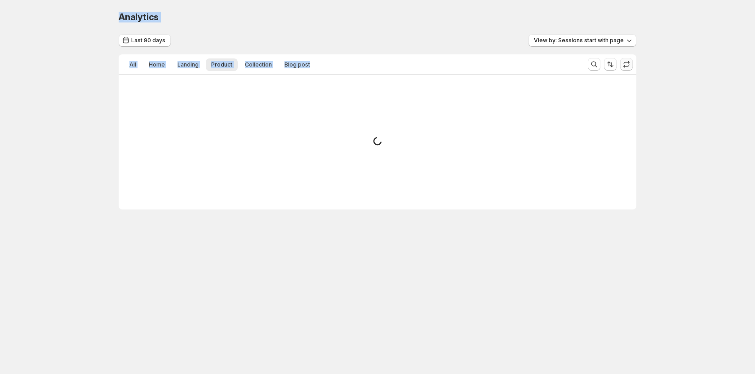
click at [629, 64] on span at bounding box center [626, 64] width 13 height 13
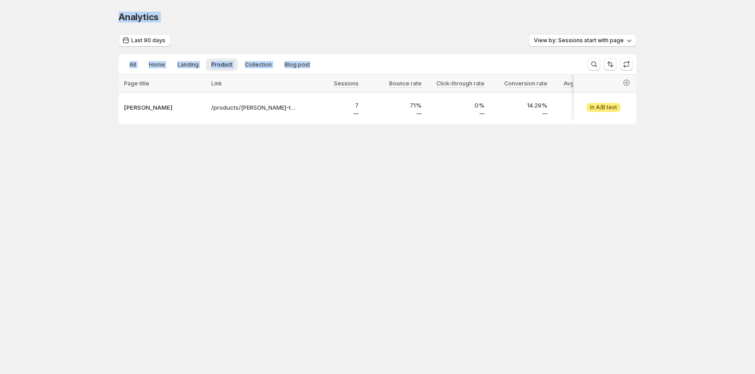
click at [680, 77] on div "Analytics. This page is ready Analytics Last 90 days View by: Sessions start wi…" at bounding box center [377, 86] width 755 height 173
click at [662, 73] on div "Analytics. This page is ready Analytics Last 90 days View by: Sessions start wi…" at bounding box center [377, 86] width 755 height 173
click at [628, 62] on icon "button" at bounding box center [627, 63] width 6 height 4
click at [137, 40] on span "Last 90 days" at bounding box center [148, 40] width 34 height 7
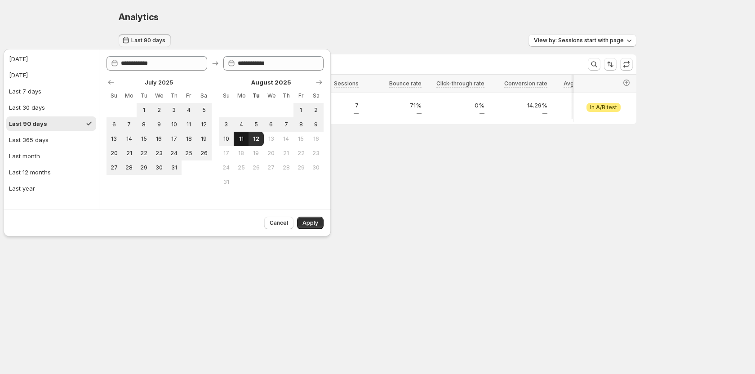
click at [244, 138] on span "11" at bounding box center [241, 138] width 8 height 7
type input "**********"
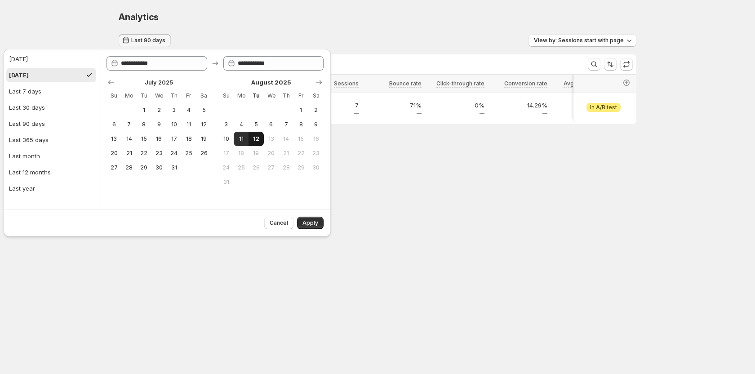
click at [254, 136] on span "12" at bounding box center [256, 138] width 8 height 7
type input "**********"
click at [313, 222] on span "Apply" at bounding box center [310, 222] width 16 height 7
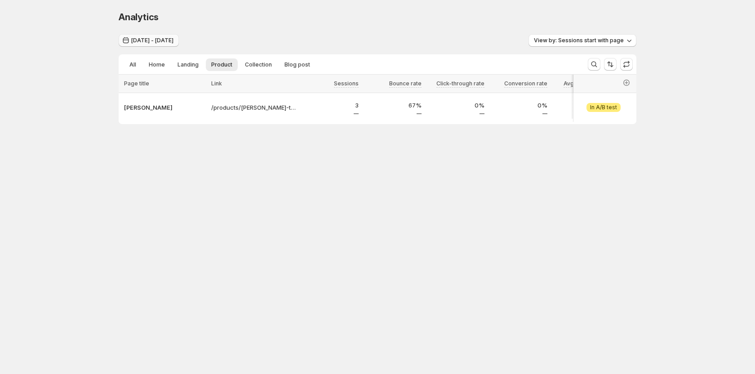
click at [154, 40] on span "Aug 11, 2025 - Aug 12, 2025" at bounding box center [152, 40] width 42 height 7
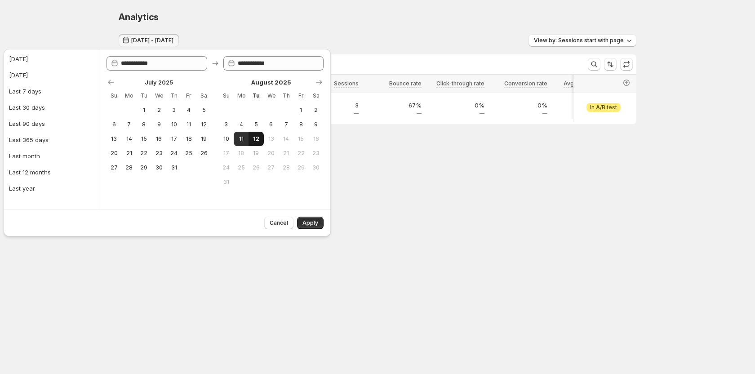
click at [256, 140] on span "12" at bounding box center [256, 138] width 8 height 7
type input "**********"
click at [256, 140] on span "12" at bounding box center [256, 138] width 8 height 7
click at [308, 225] on span "Apply" at bounding box center [310, 222] width 16 height 7
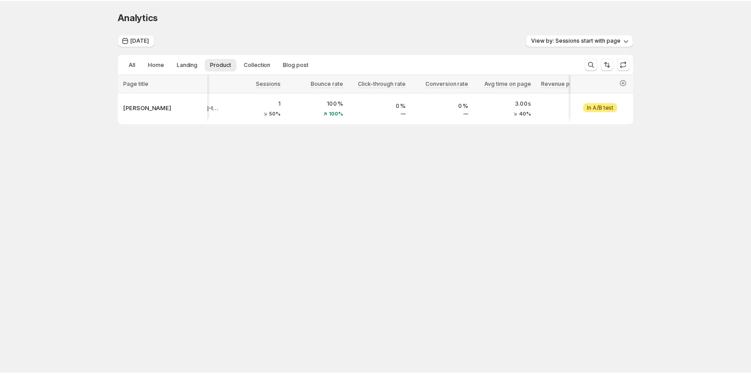
scroll to position [0, 79]
click at [572, 42] on span "View by: Sessions start with page" at bounding box center [579, 40] width 90 height 7
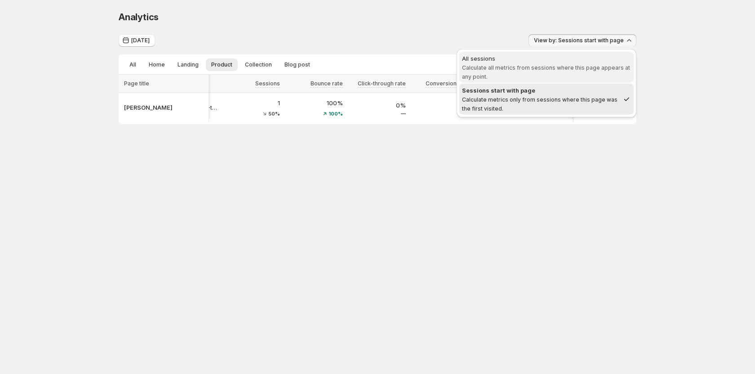
click at [560, 70] on span "Calculate all metrics from sessions where this page appears at any point." at bounding box center [546, 72] width 168 height 16
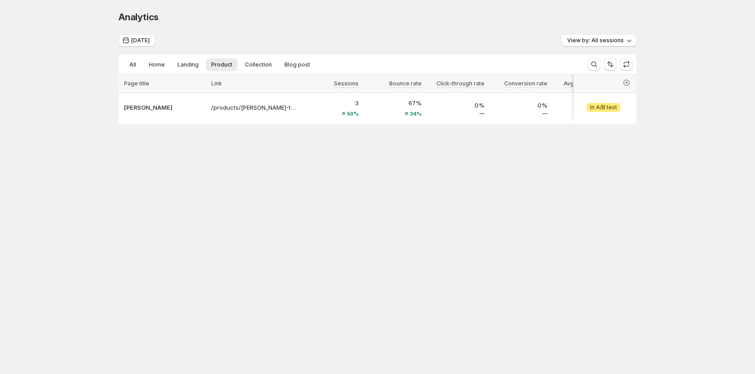
click at [581, 49] on div "Today View by: All sessions All Home Landing Product Collection Blog post More …" at bounding box center [378, 79] width 518 height 90
click at [590, 38] on span "View by: All sessions" at bounding box center [595, 40] width 57 height 7
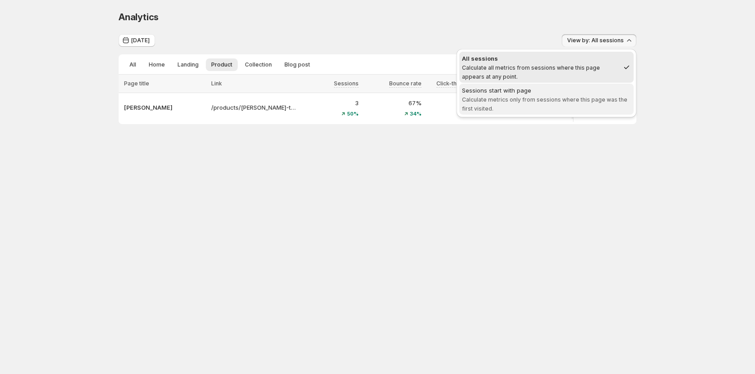
click at [548, 98] on span "Calculate metrics only from sessions where this page was the first visited." at bounding box center [544, 104] width 165 height 16
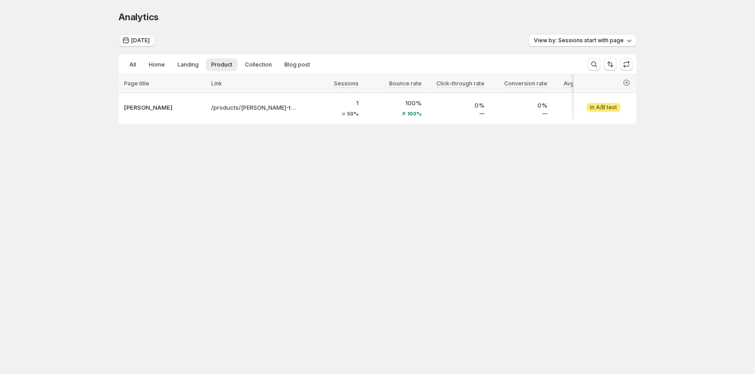
click at [140, 40] on span "[DATE]" at bounding box center [140, 40] width 18 height 7
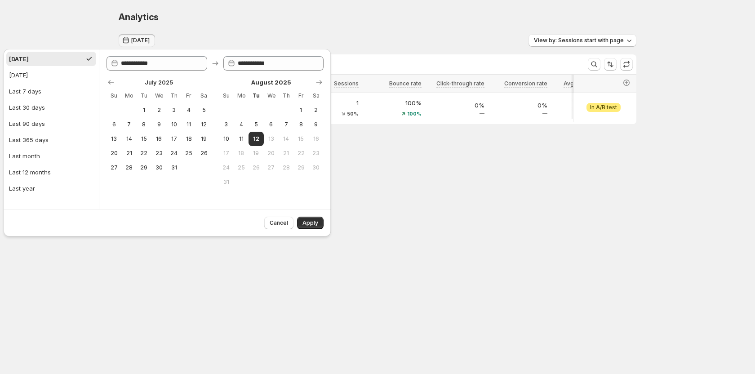
click at [280, 26] on div "Analytics. This page is ready Analytics" at bounding box center [378, 17] width 518 height 34
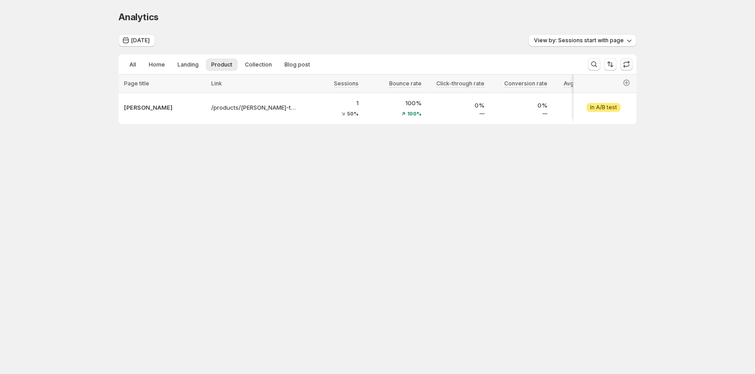
click at [622, 65] on icon "button" at bounding box center [626, 64] width 9 height 9
click at [630, 61] on icon "button" at bounding box center [626, 64] width 9 height 9
click at [134, 35] on button "[DATE]" at bounding box center [137, 40] width 36 height 13
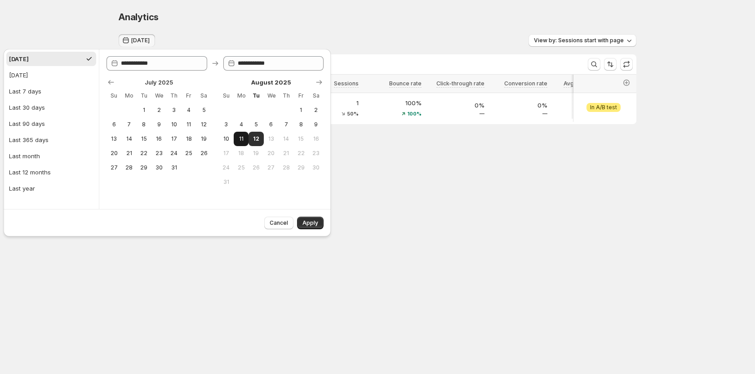
click at [240, 142] on span "11" at bounding box center [241, 138] width 8 height 7
type input "**********"
click at [255, 139] on span "12" at bounding box center [256, 138] width 8 height 7
type input "**********"
click at [311, 223] on span "Apply" at bounding box center [310, 222] width 16 height 7
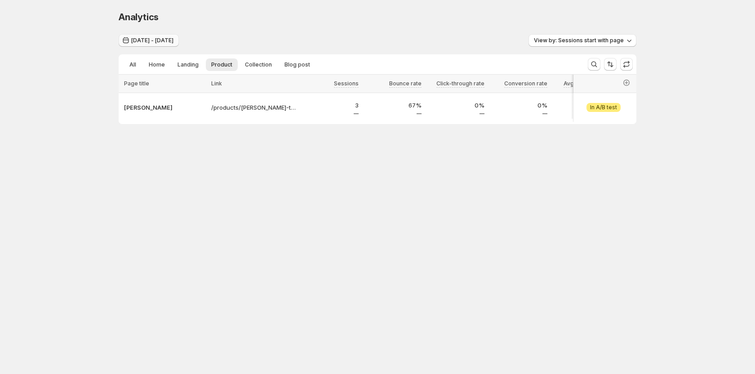
click at [153, 46] on button "Aug 11, 2025 - Aug 12, 2025" at bounding box center [149, 40] width 60 height 13
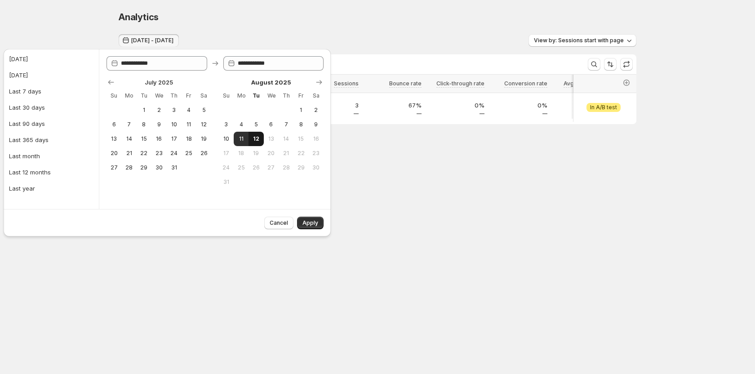
click at [258, 136] on span "12" at bounding box center [256, 138] width 8 height 7
drag, startPoint x: 225, startPoint y: 138, endPoint x: 250, endPoint y: 135, distance: 25.8
click at [227, 138] on span "10" at bounding box center [226, 138] width 8 height 7
type input "**********"
click at [252, 135] on button "12" at bounding box center [256, 139] width 15 height 14
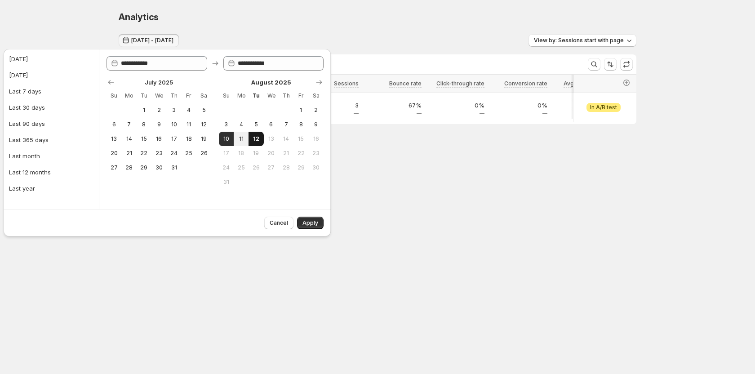
type input "**********"
click at [311, 224] on span "Apply" at bounding box center [310, 222] width 16 height 7
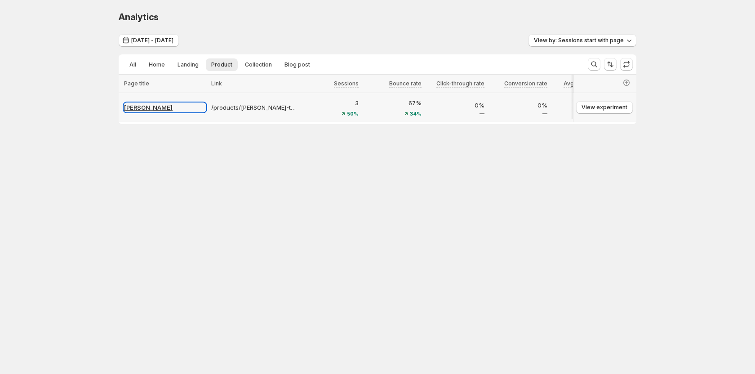
click at [149, 107] on p "[PERSON_NAME]" at bounding box center [165, 107] width 82 height 9
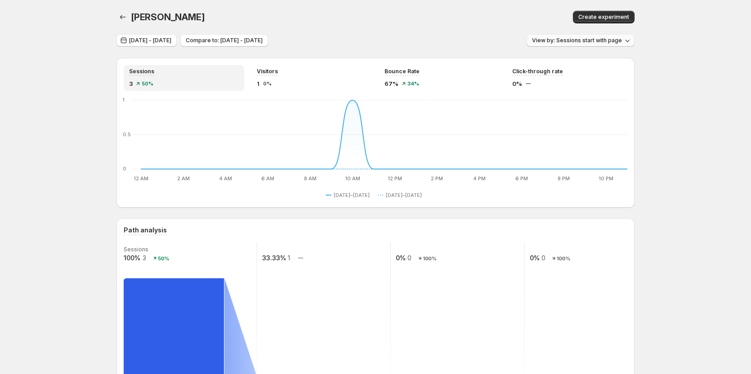
click at [572, 39] on span "View by: Sessions start with page" at bounding box center [577, 40] width 90 height 7
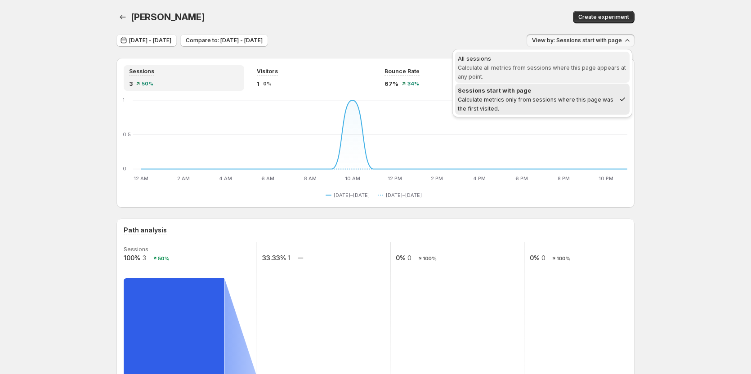
click at [567, 54] on div "All sessions" at bounding box center [542, 58] width 169 height 9
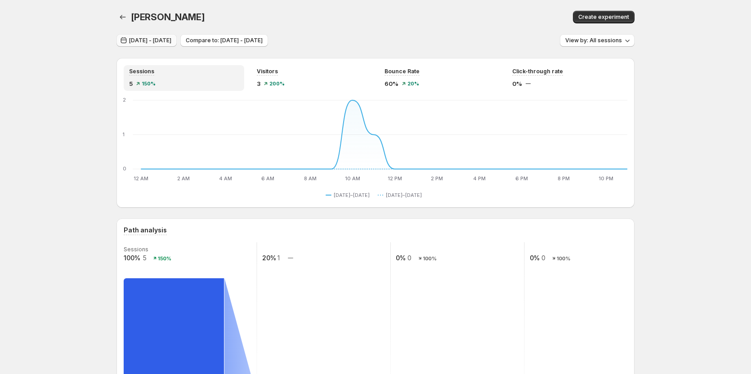
click at [159, 39] on span "[DATE] - [DATE]" at bounding box center [150, 40] width 42 height 7
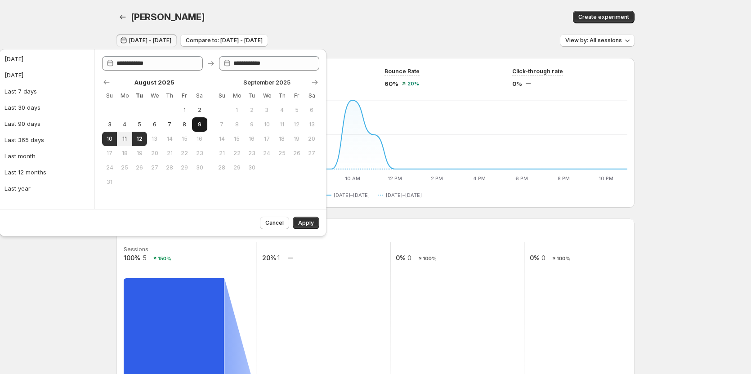
click at [197, 122] on span "9" at bounding box center [200, 124] width 8 height 7
type input "**********"
click at [144, 136] on button "12" at bounding box center [139, 139] width 15 height 14
type input "**********"
click at [304, 223] on span "Apply" at bounding box center [306, 222] width 16 height 7
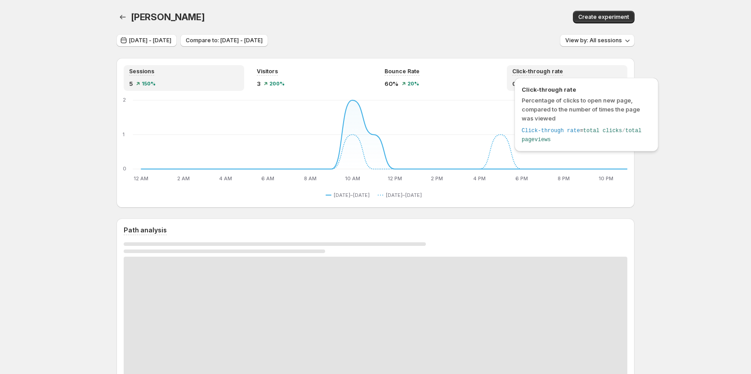
click at [551, 76] on div "Click-through rate Percentage of clicks to open new page, compared to the numbe…" at bounding box center [586, 117] width 151 height 83
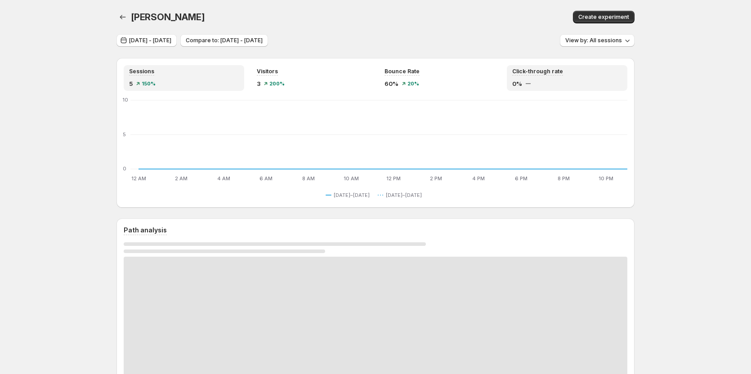
click at [183, 77] on div "Sessions 5 150%" at bounding box center [184, 78] width 110 height 20
click at [622, 41] on span "View by: All sessions" at bounding box center [593, 40] width 57 height 7
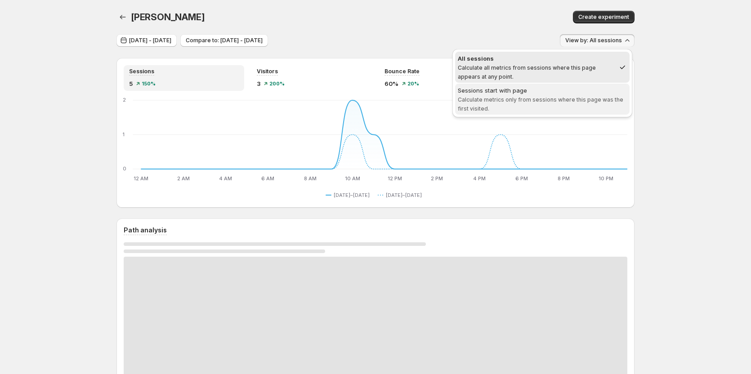
click at [568, 93] on div "Sessions start with page" at bounding box center [542, 90] width 169 height 9
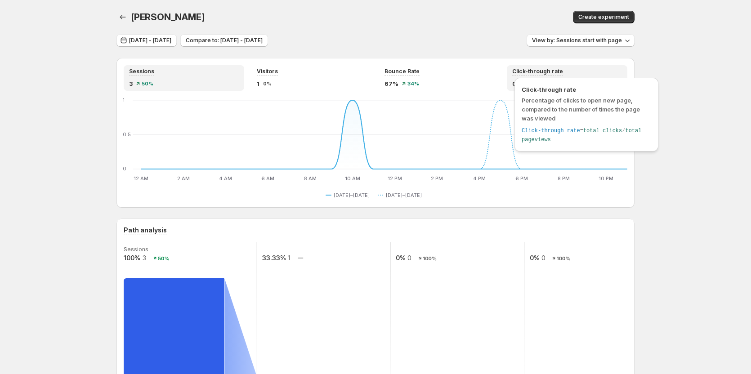
click at [543, 69] on span "Click-through rate" at bounding box center [537, 71] width 51 height 7
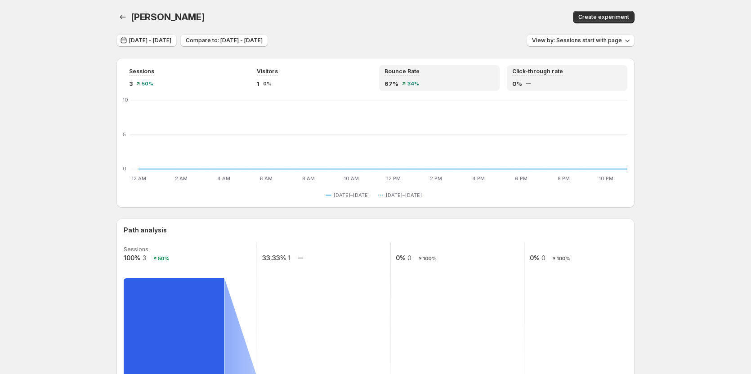
click at [426, 81] on div "67% 34%" at bounding box center [439, 83] width 110 height 9
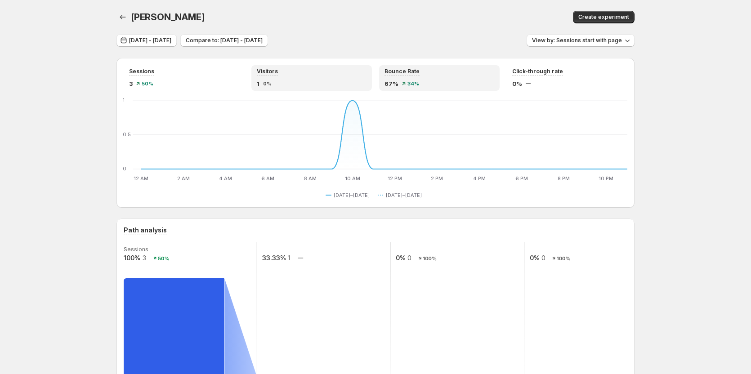
click at [286, 77] on div "Visitors 1 0%" at bounding box center [312, 78] width 110 height 20
click at [161, 76] on div "Sessions 3 50%" at bounding box center [184, 78] width 110 height 20
